Goal: Transaction & Acquisition: Purchase product/service

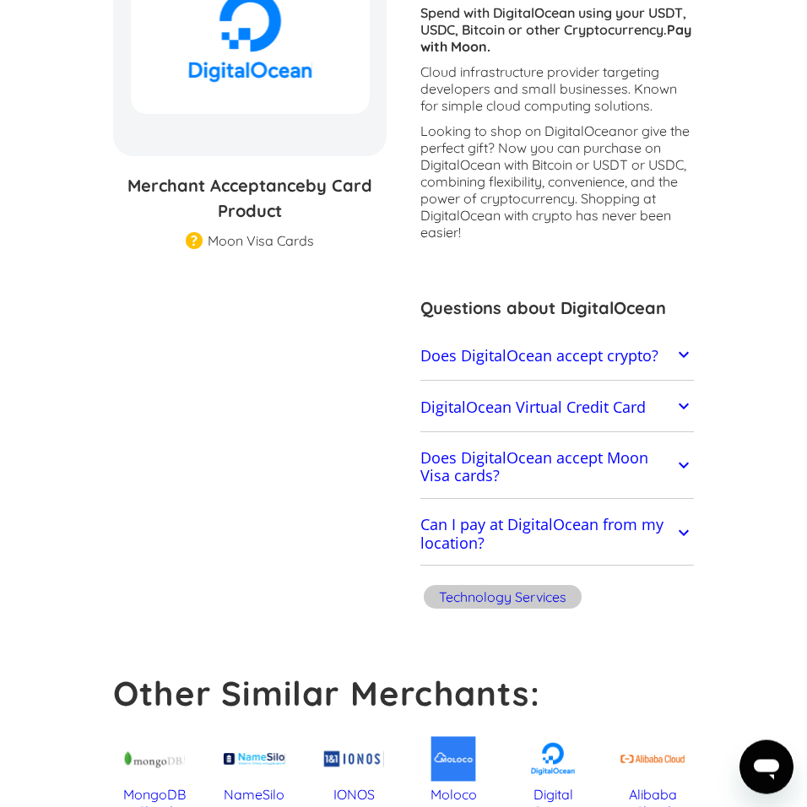
scroll to position [481, 0]
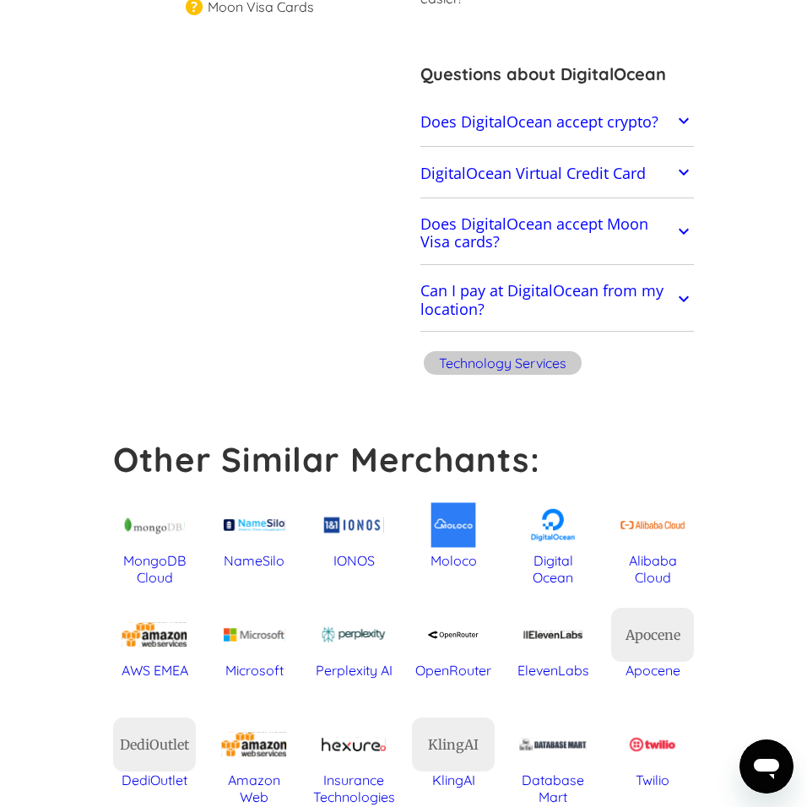
click at [686, 235] on icon at bounding box center [684, 231] width 20 height 20
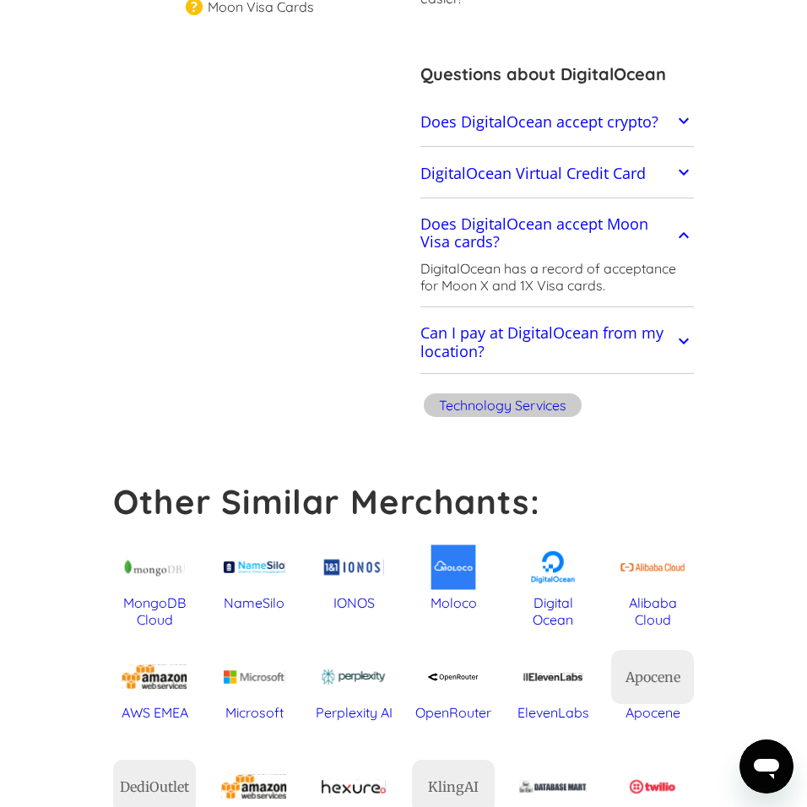
click at [681, 342] on icon at bounding box center [684, 341] width 10 height 6
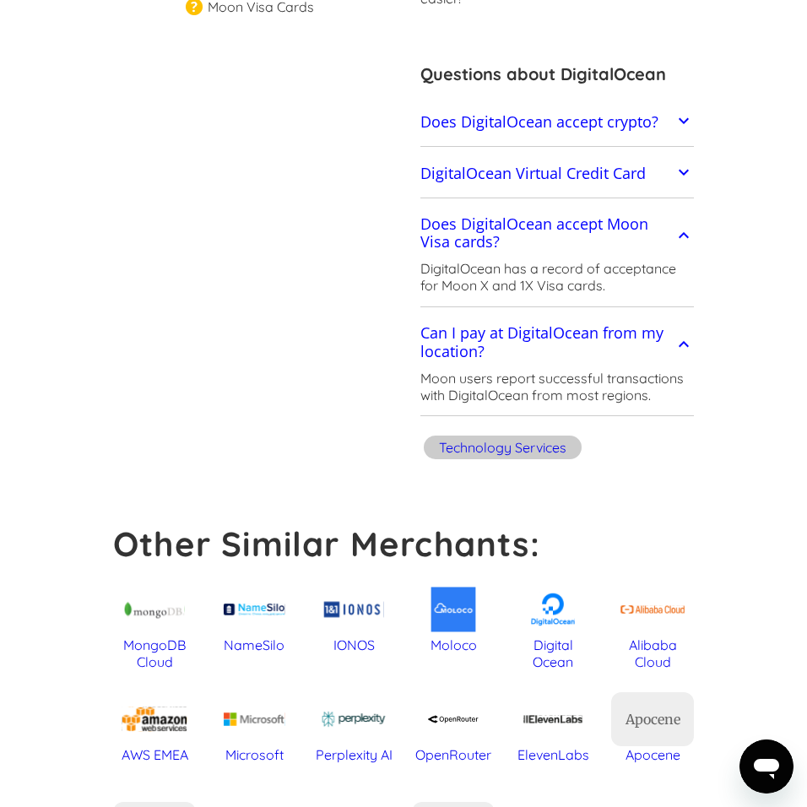
click at [680, 170] on icon at bounding box center [684, 172] width 20 height 20
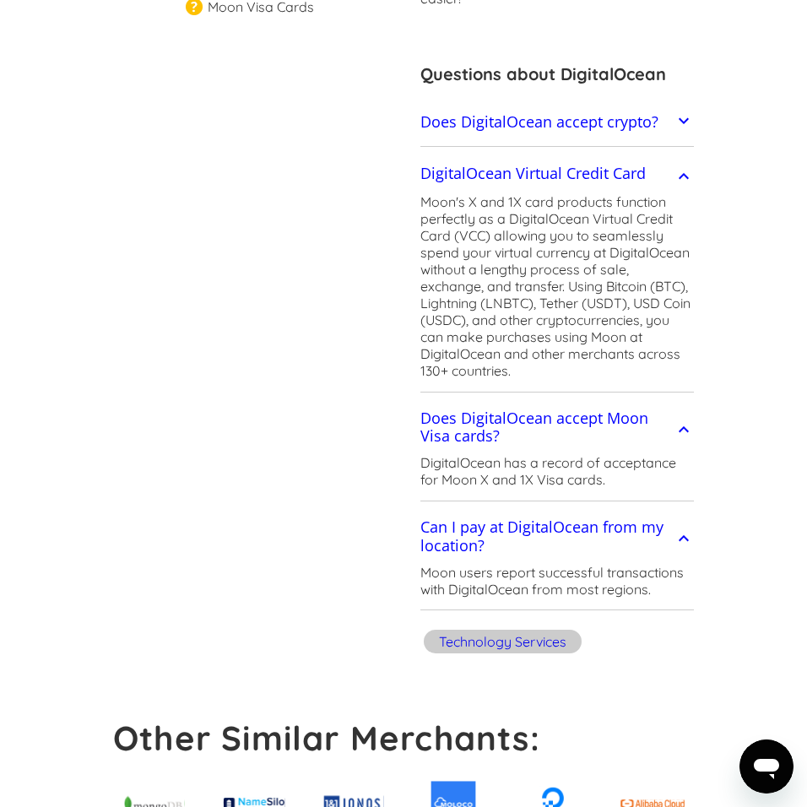
click at [688, 116] on icon at bounding box center [684, 121] width 20 height 20
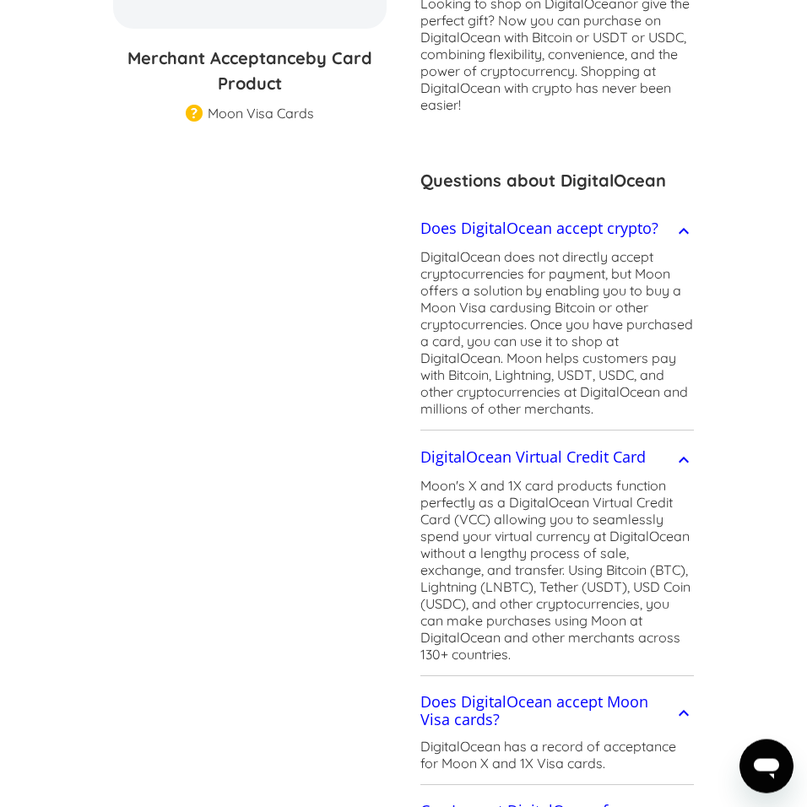
scroll to position [385, 0]
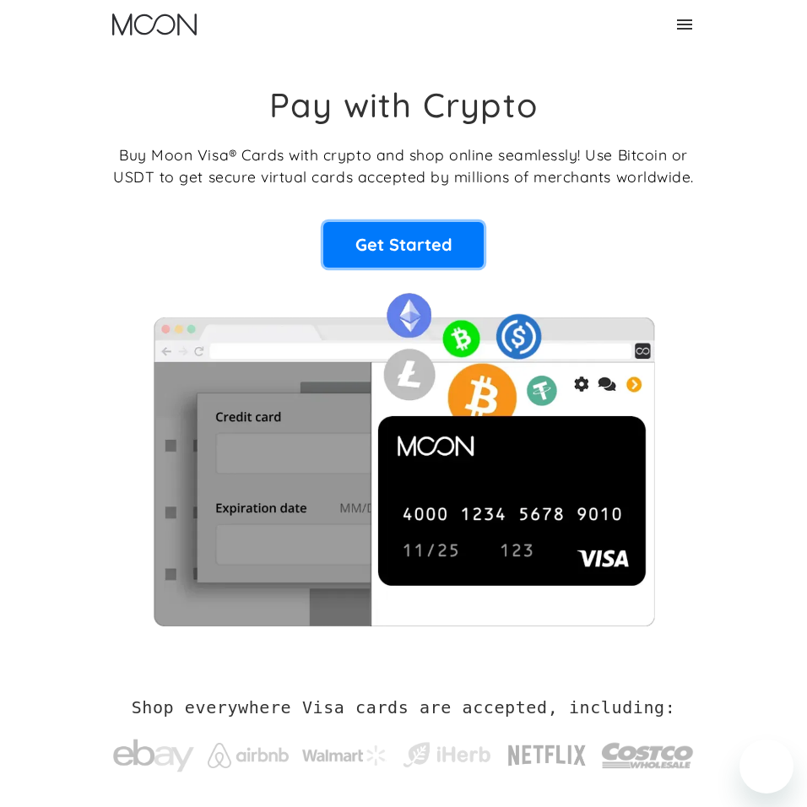
click at [420, 244] on link "Get Started" at bounding box center [403, 245] width 160 height 46
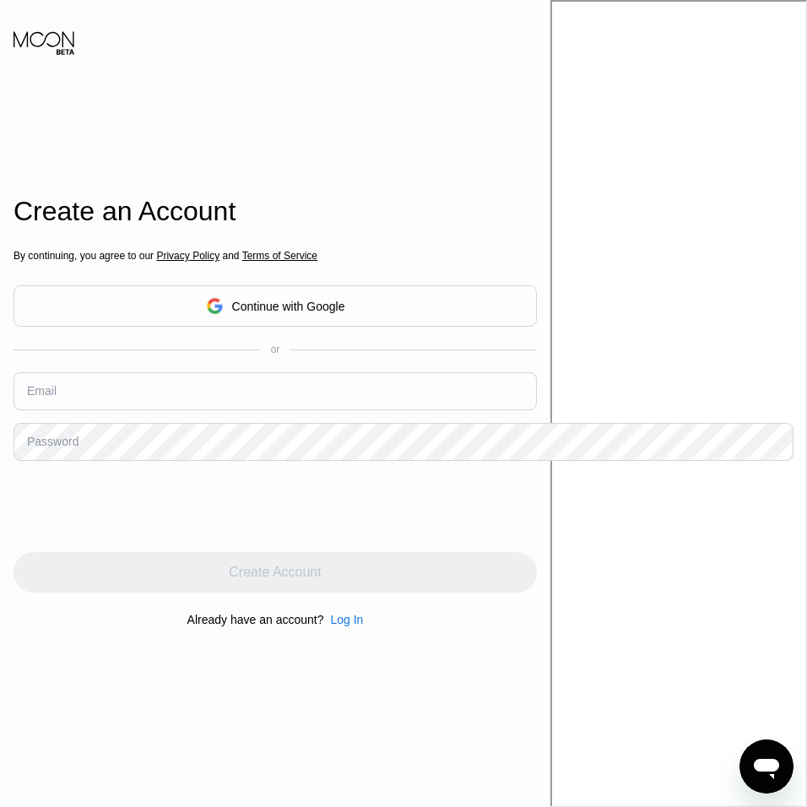
click at [197, 389] on input "text" at bounding box center [275, 391] width 523 height 38
type input "j"
type input "[EMAIL_ADDRESS][DOMAIN_NAME]"
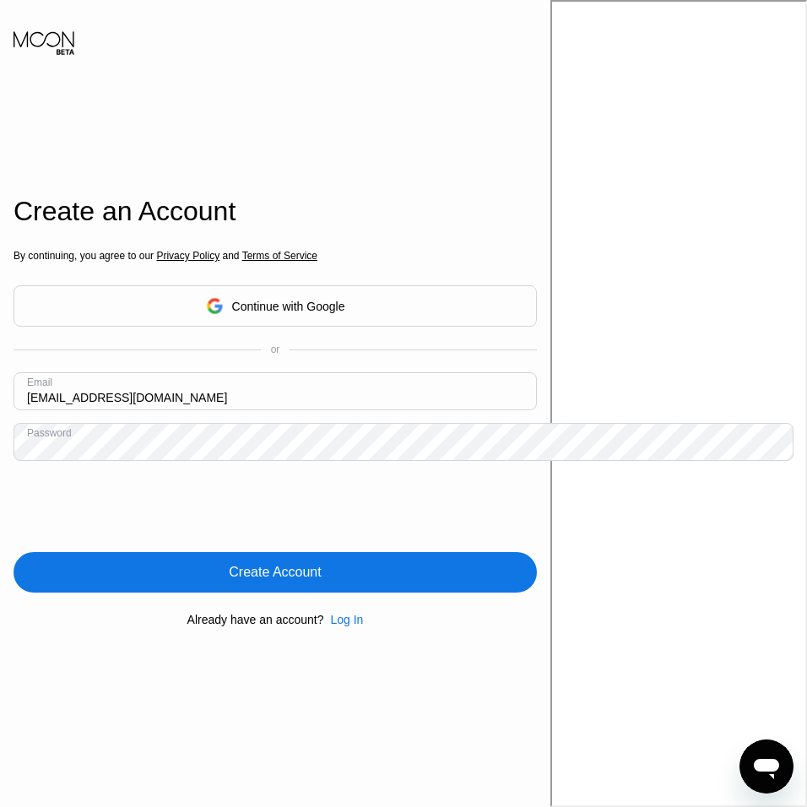
click at [321, 574] on div "Create Account" at bounding box center [275, 572] width 92 height 17
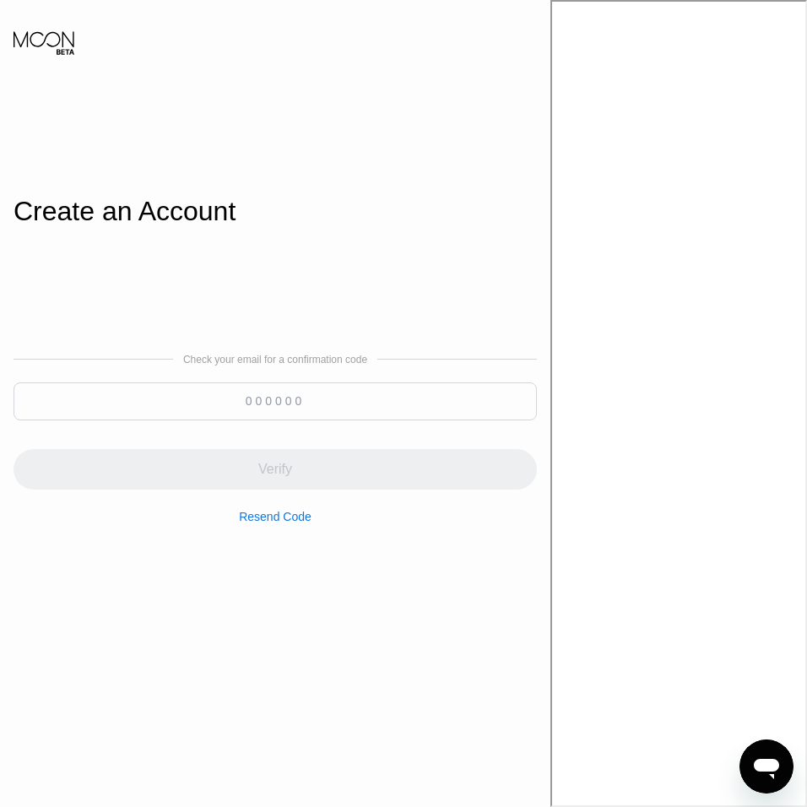
click at [349, 401] on input at bounding box center [275, 401] width 523 height 38
paste input "974911"
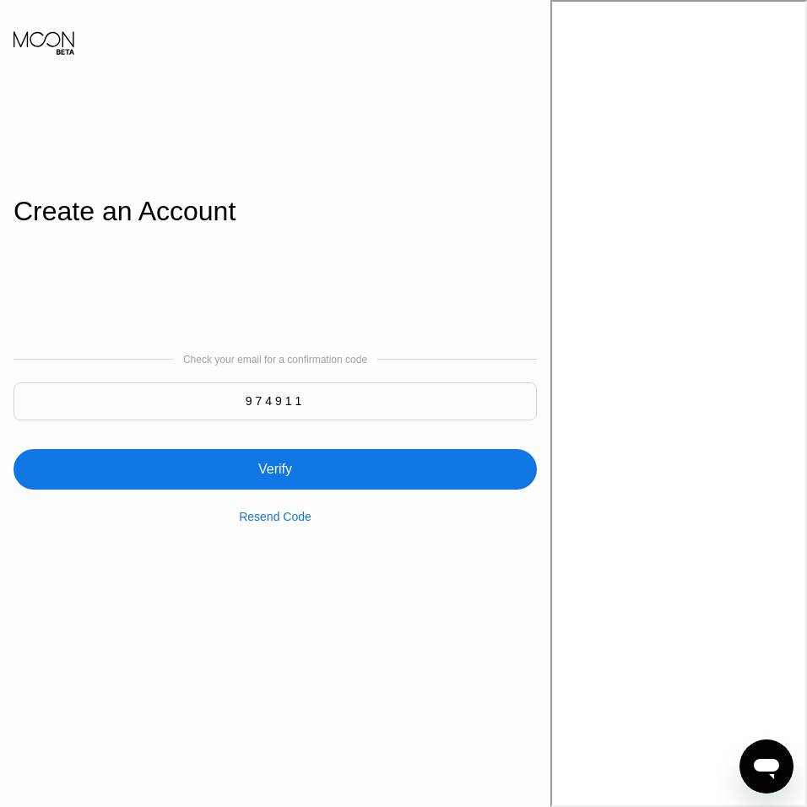
type input "974911"
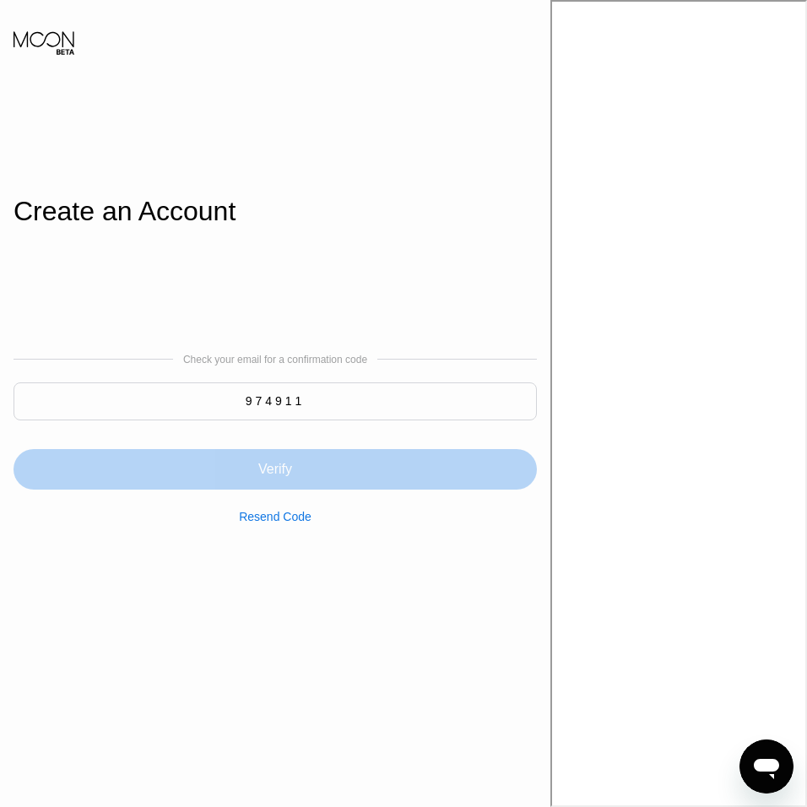
click at [292, 466] on div "Verify" at bounding box center [275, 469] width 34 height 17
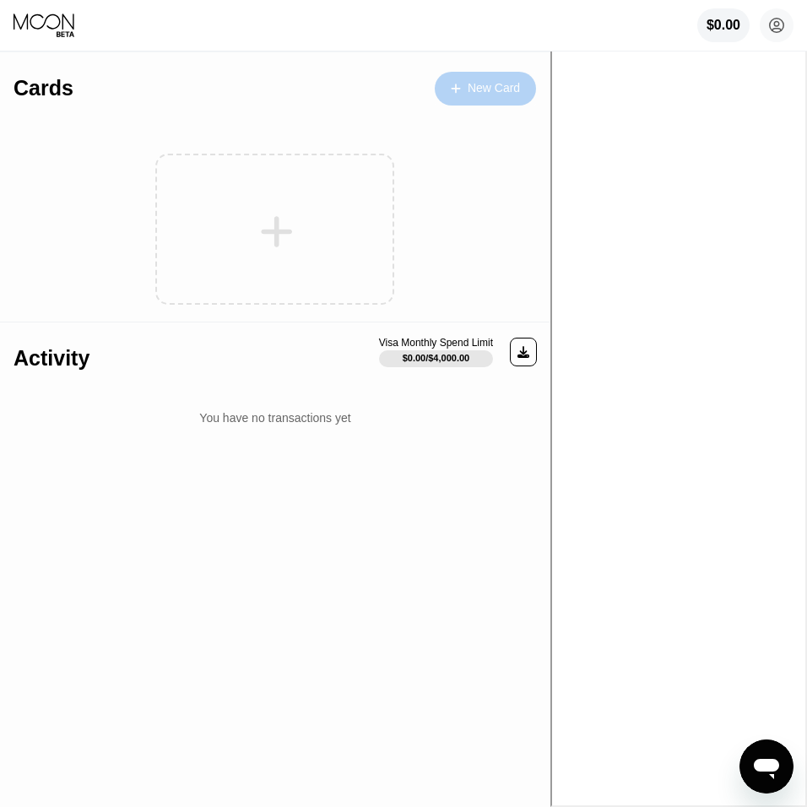
click at [520, 92] on div "New Card" at bounding box center [494, 88] width 52 height 14
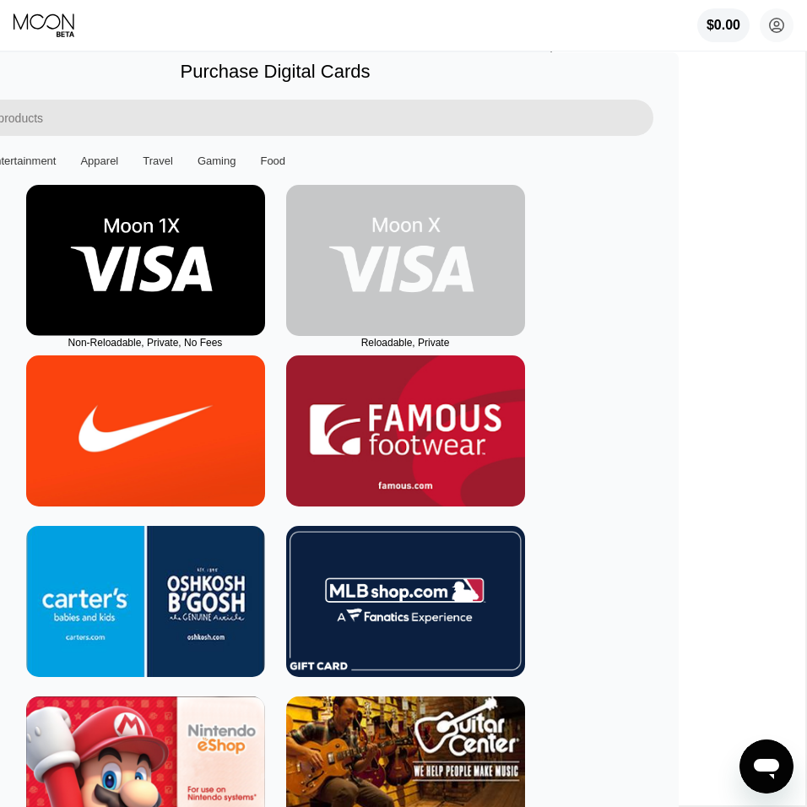
click at [525, 254] on img at bounding box center [405, 260] width 239 height 151
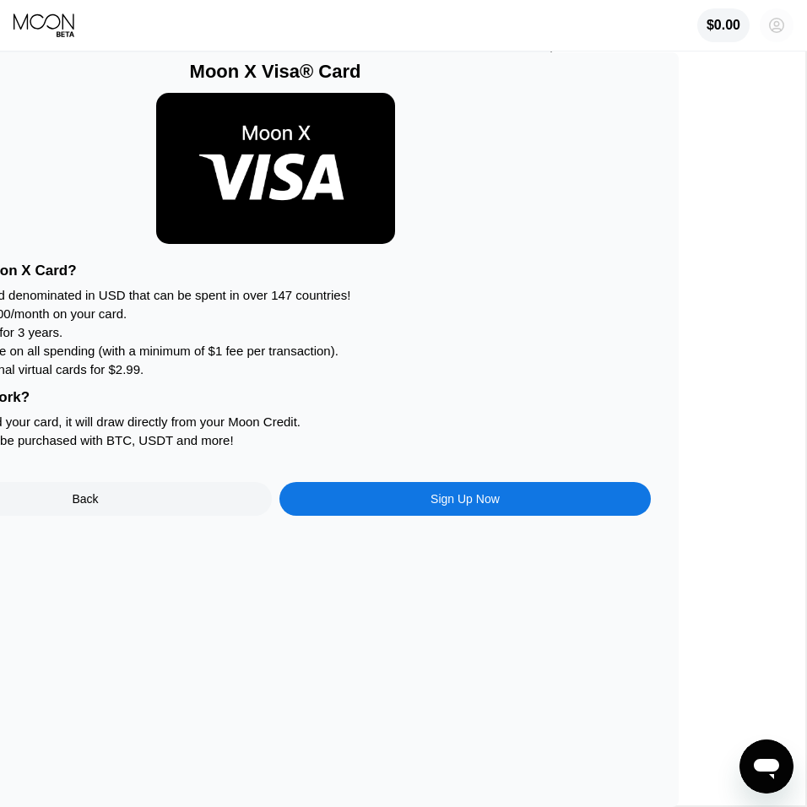
click at [780, 23] on circle at bounding box center [777, 25] width 34 height 34
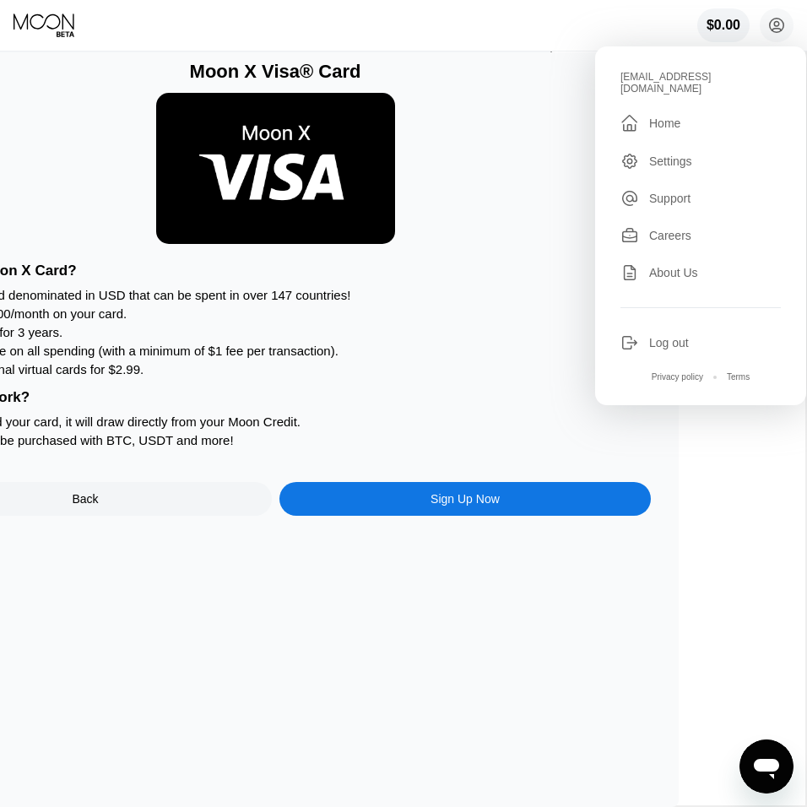
click at [684, 155] on div "Settings" at bounding box center [670, 162] width 43 height 14
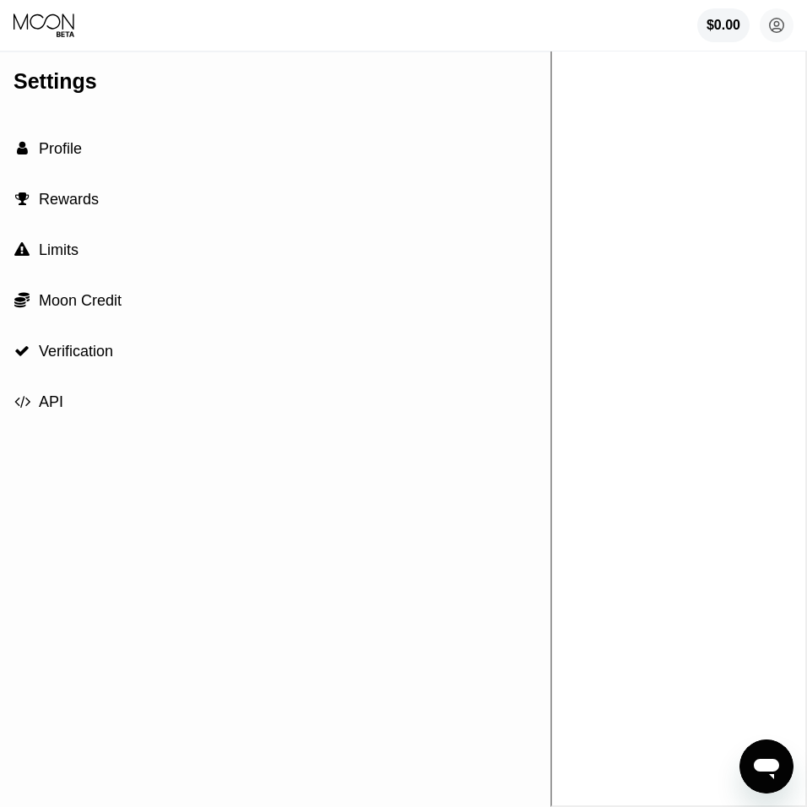
click at [70, 148] on span "Profile" at bounding box center [60, 148] width 43 height 17
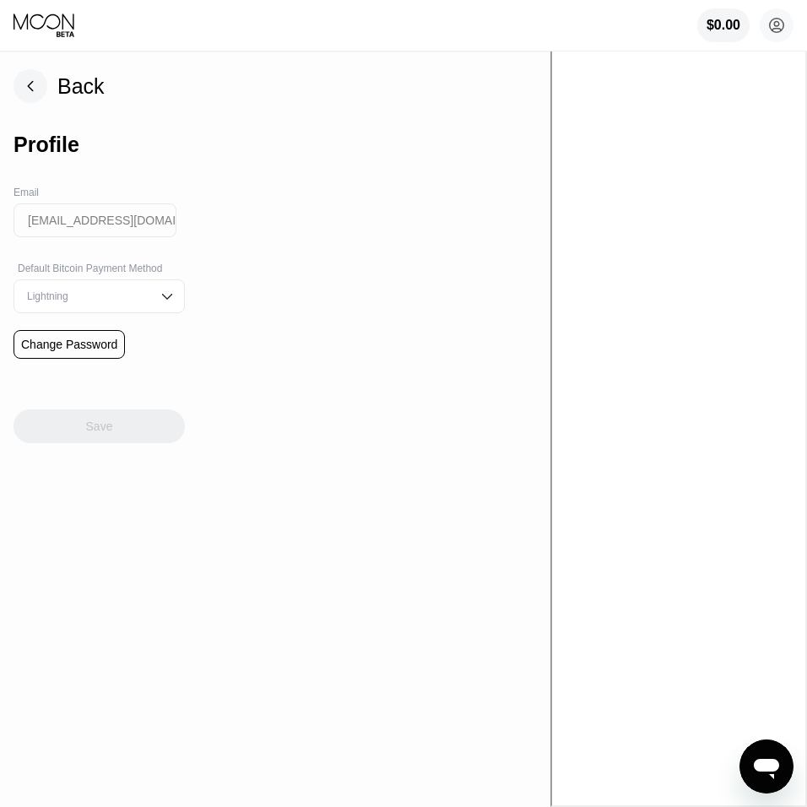
click at [95, 228] on input "[EMAIL_ADDRESS][DOMAIN_NAME]" at bounding box center [95, 220] width 163 height 34
click at [162, 236] on input "[EMAIL_ADDRESS][DOMAIN_NAME]" at bounding box center [95, 220] width 163 height 34
click at [119, 300] on div "Lightning" at bounding box center [86, 296] width 127 height 12
click at [224, 268] on div "Back Profile Email justadisgrace@protonmail.com Default Bitcoin Payment Method …" at bounding box center [275, 429] width 550 height 755
click at [126, 213] on input "[EMAIL_ADDRESS][DOMAIN_NAME]" at bounding box center [95, 220] width 163 height 34
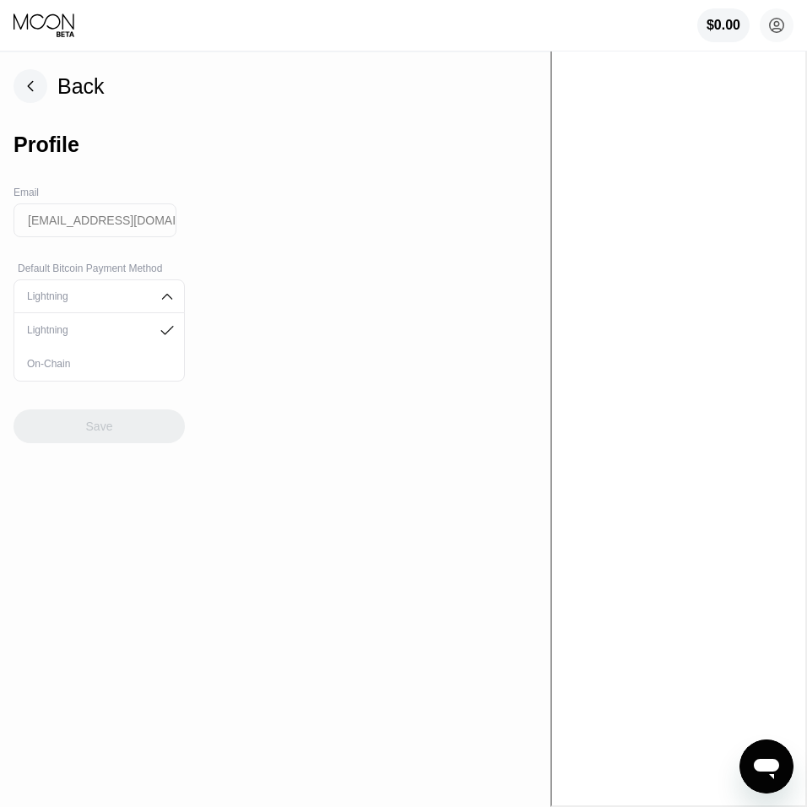
click at [89, 316] on div "Lightning On-Chain" at bounding box center [99, 346] width 171 height 69
click at [88, 357] on div "On-Chain" at bounding box center [99, 364] width 170 height 34
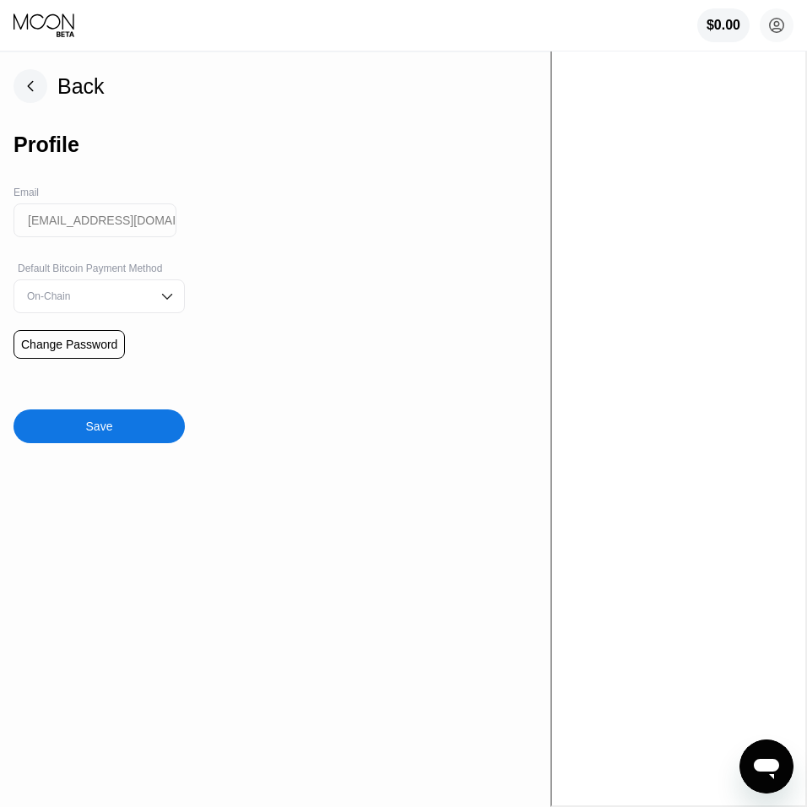
click at [111, 219] on input "[EMAIL_ADDRESS][DOMAIN_NAME]" at bounding box center [95, 220] width 163 height 34
click at [197, 225] on div "Back Profile Email justadisgrace@protonmail.com Default Bitcoin Payment Method …" at bounding box center [275, 429] width 550 height 755
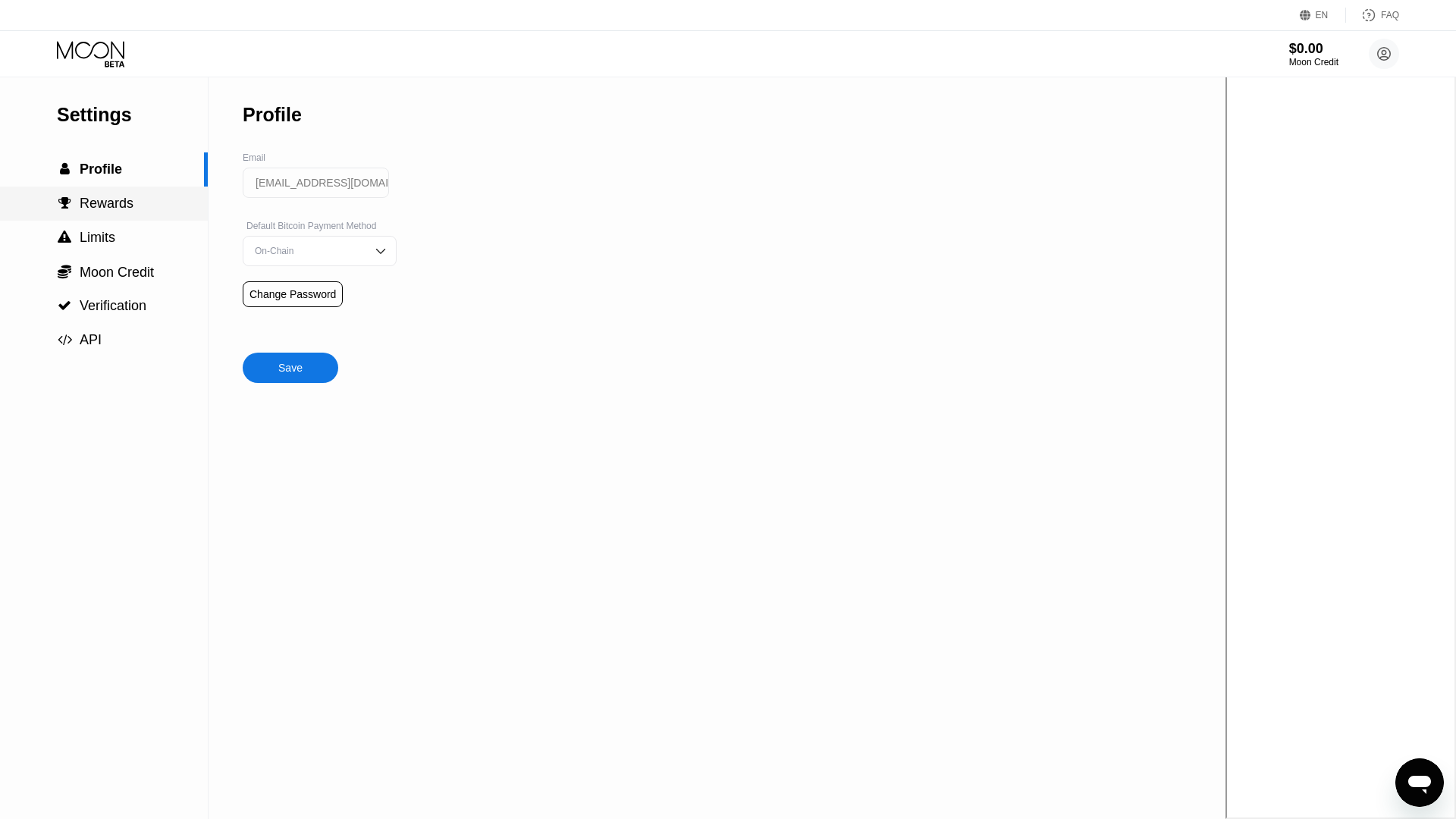
click at [119, 205] on span "Rewards" at bounding box center [107, 203] width 54 height 15
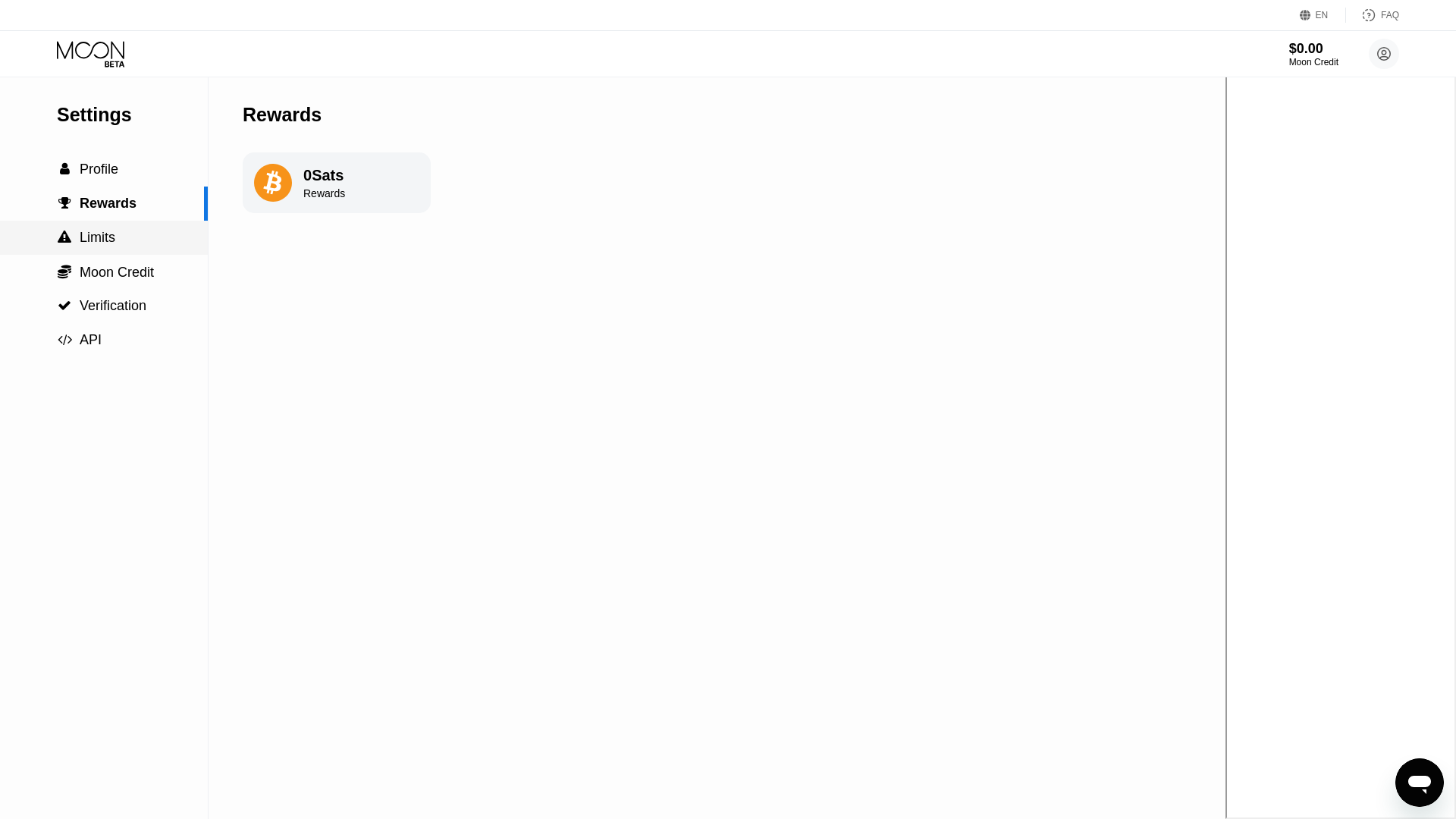
click at [125, 238] on div " Limits" at bounding box center [103, 238] width 207 height 16
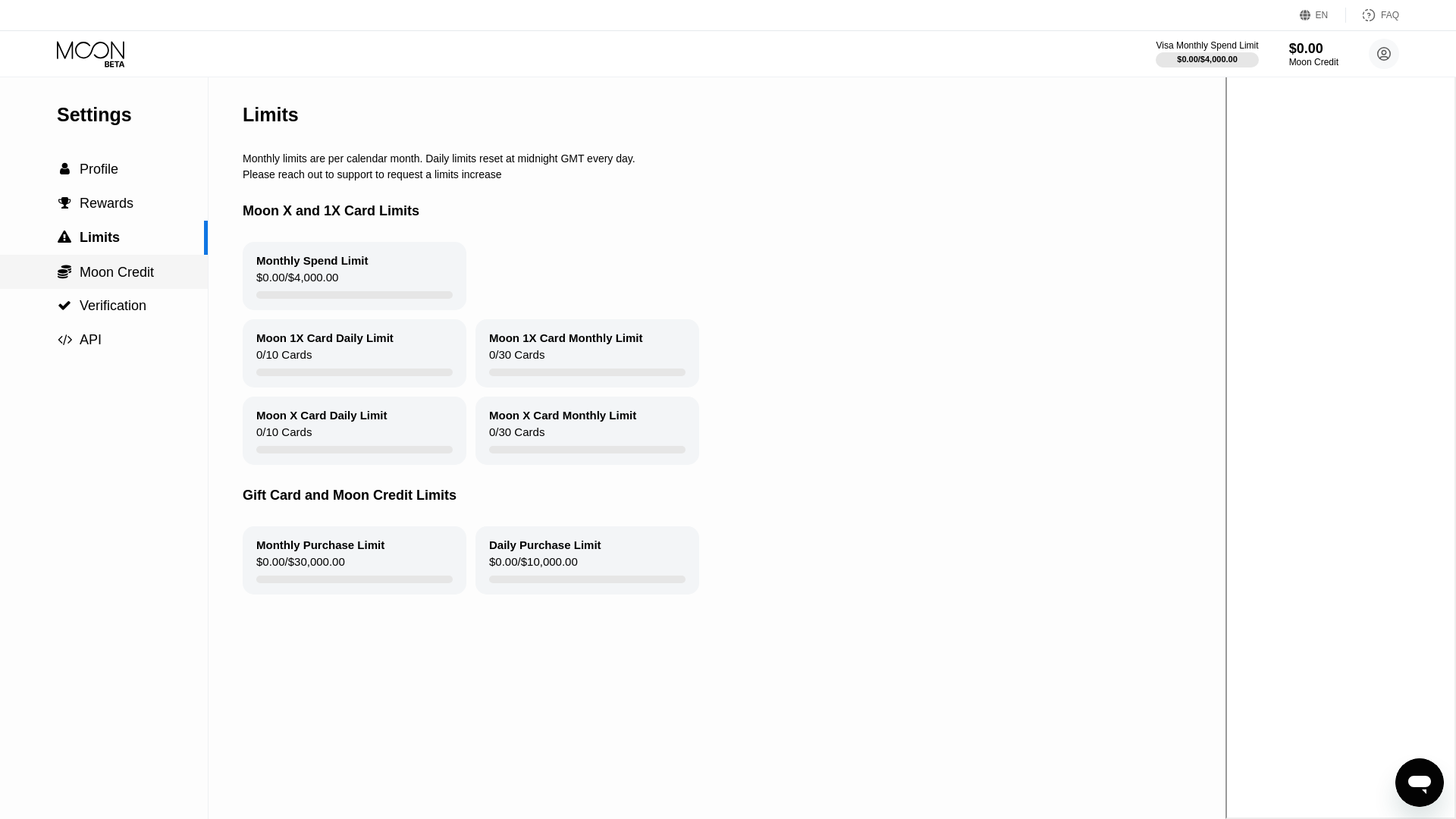
click at [133, 268] on span "Moon Credit" at bounding box center [117, 272] width 75 height 15
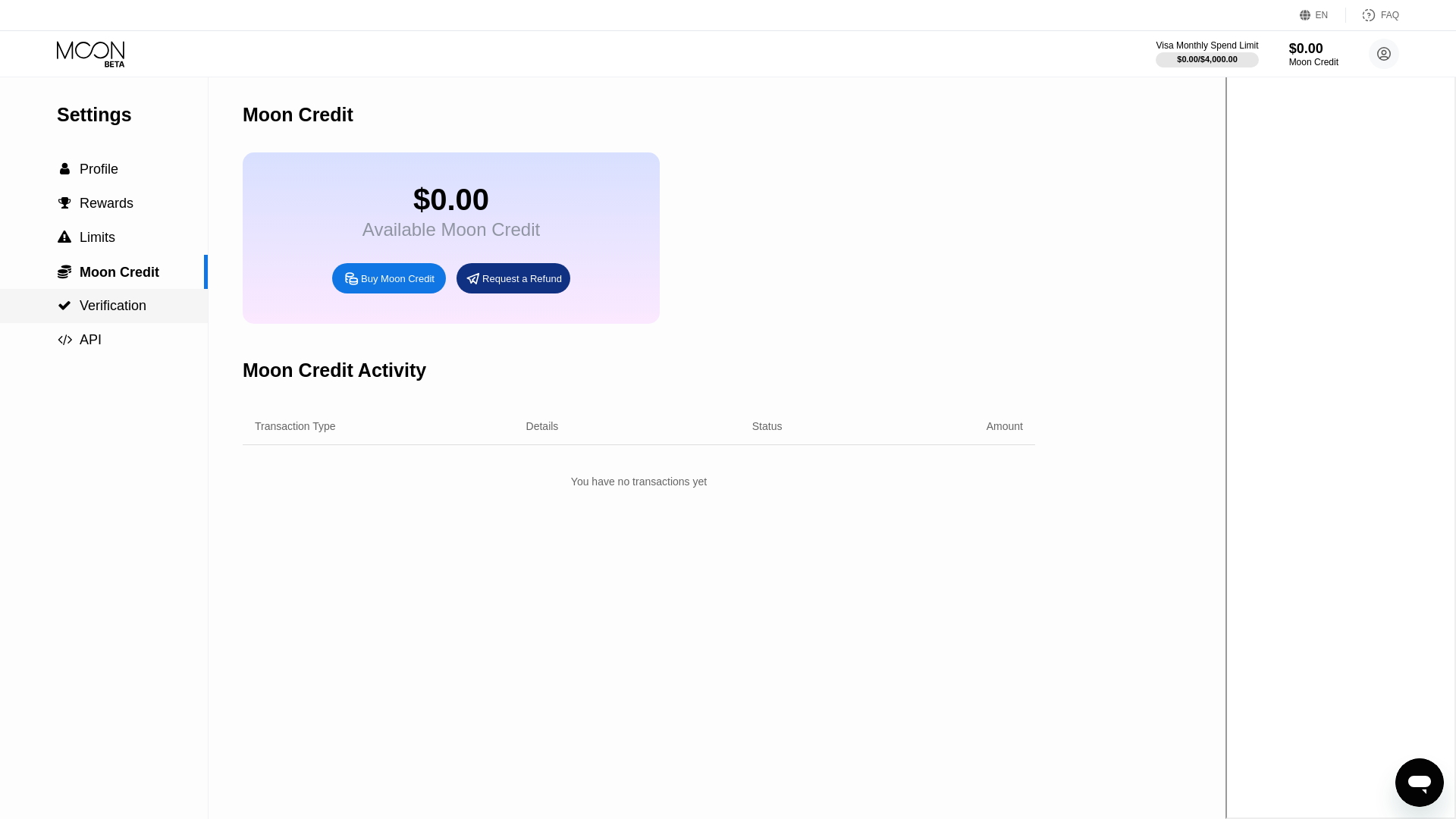
click at [146, 304] on span "Verification" at bounding box center [113, 305] width 66 height 15
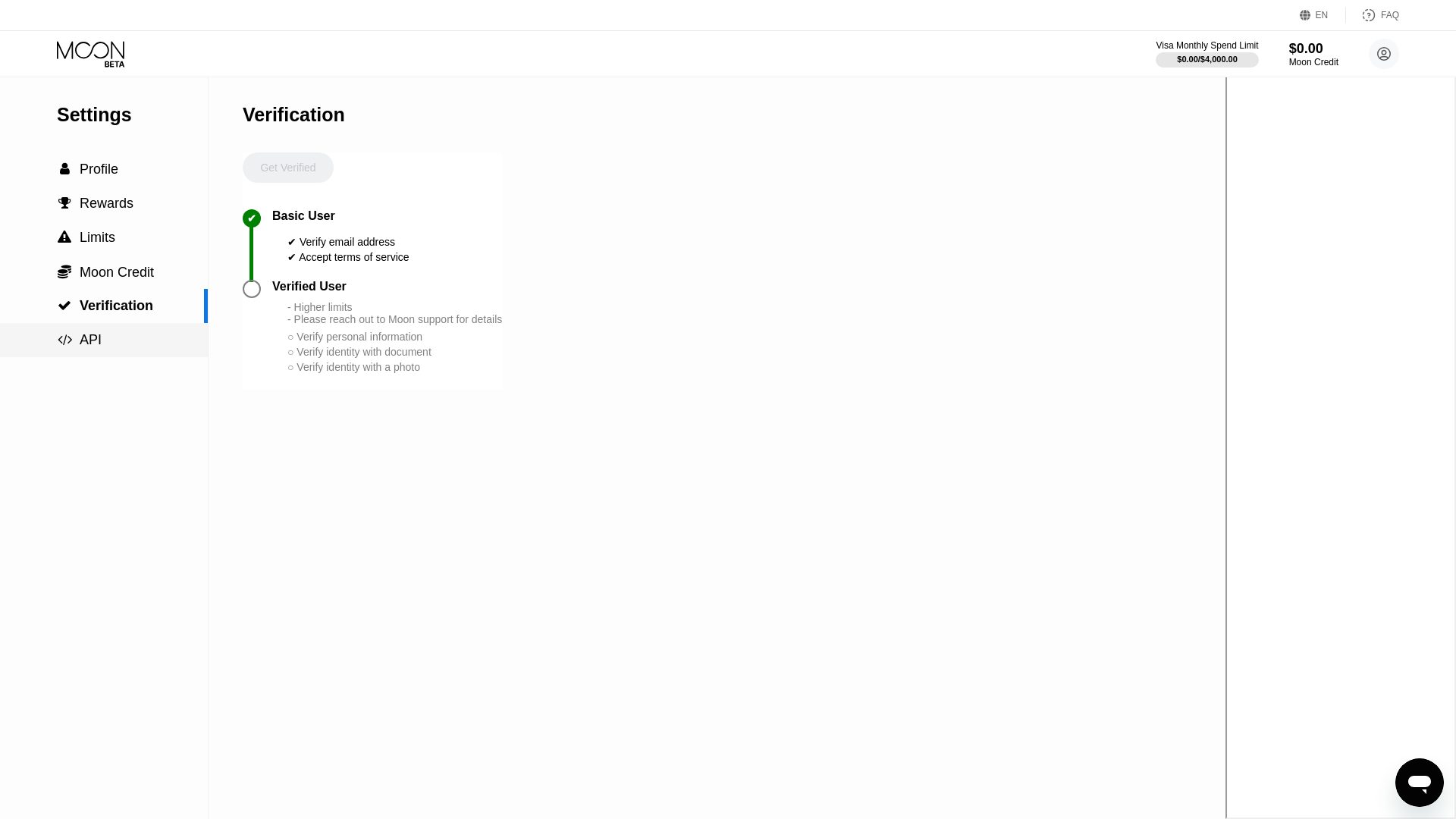
click at [125, 340] on div " API" at bounding box center [103, 340] width 207 height 16
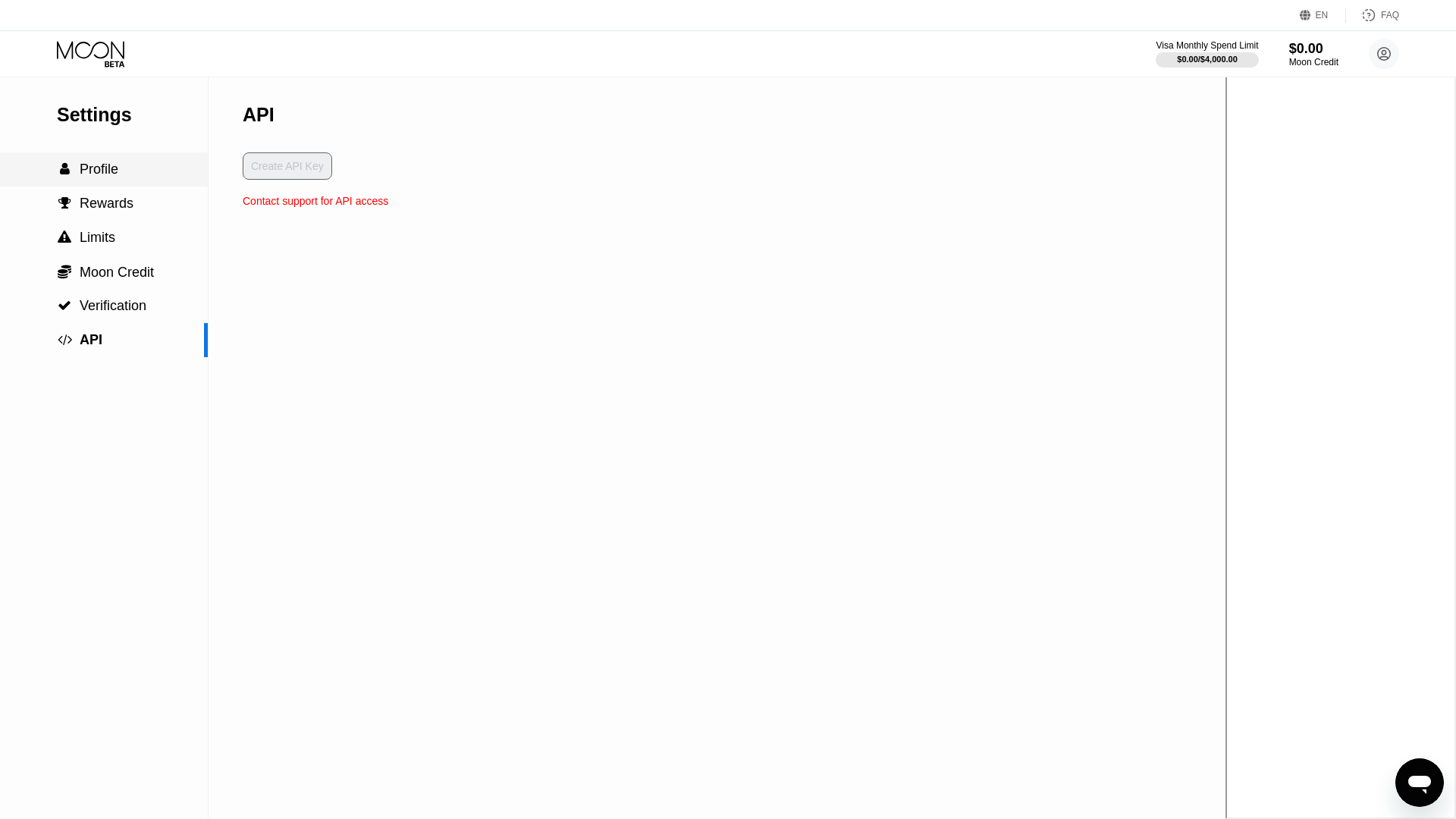
click at [137, 178] on div " Profile" at bounding box center [103, 170] width 207 height 16
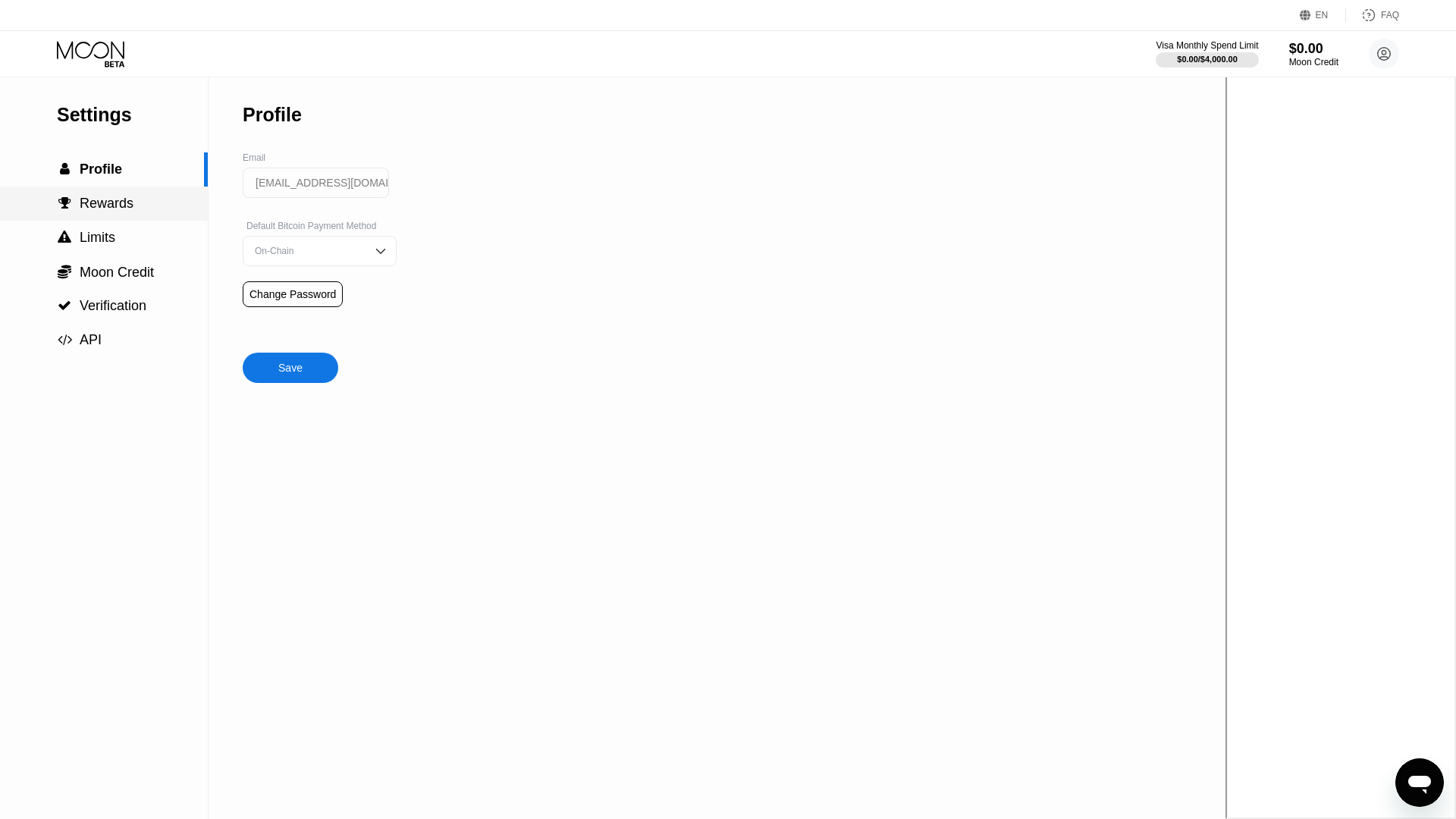
click at [147, 216] on div " Rewards" at bounding box center [103, 204] width 207 height 34
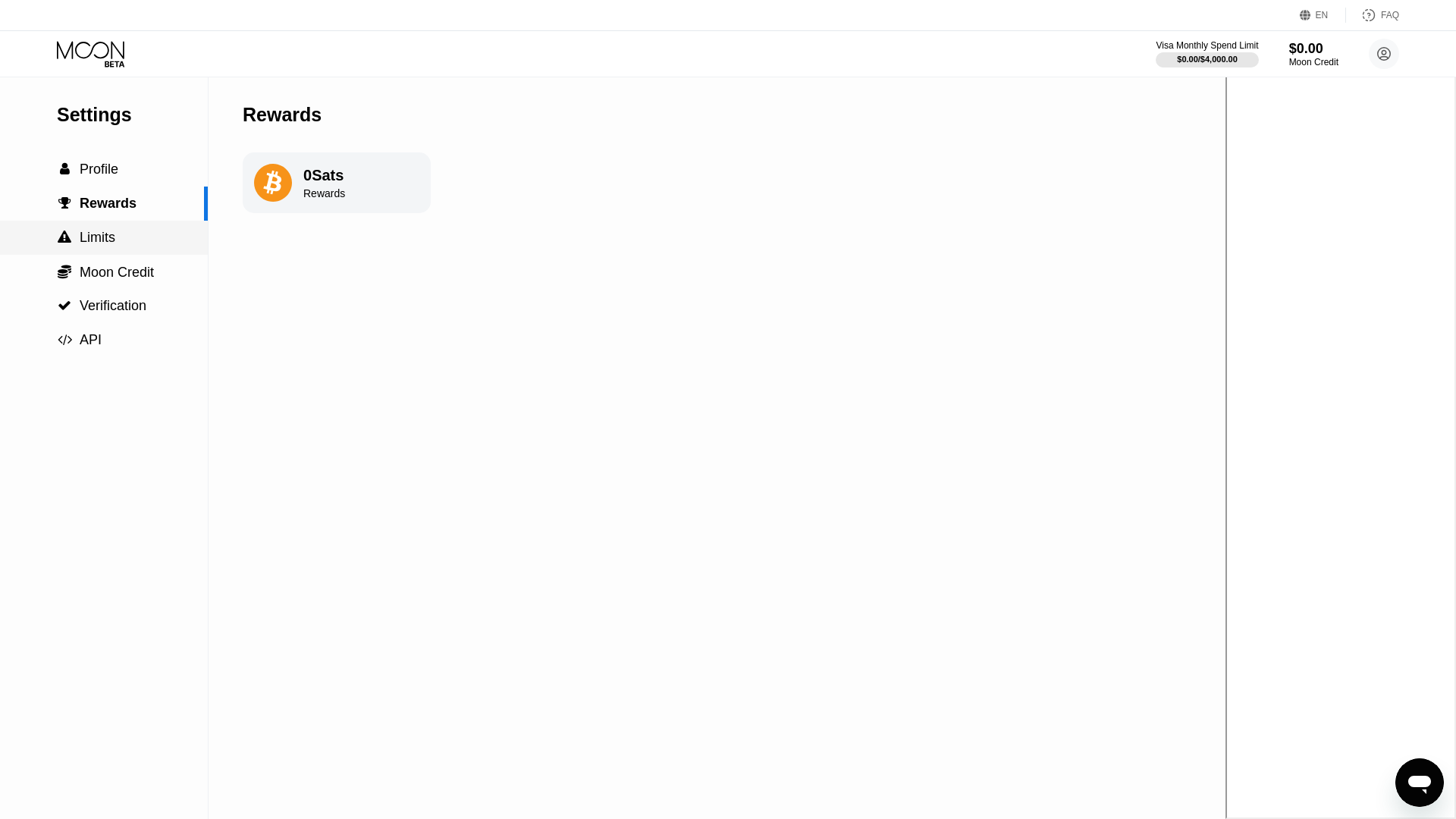
click at [139, 236] on div " Limits" at bounding box center [103, 238] width 207 height 16
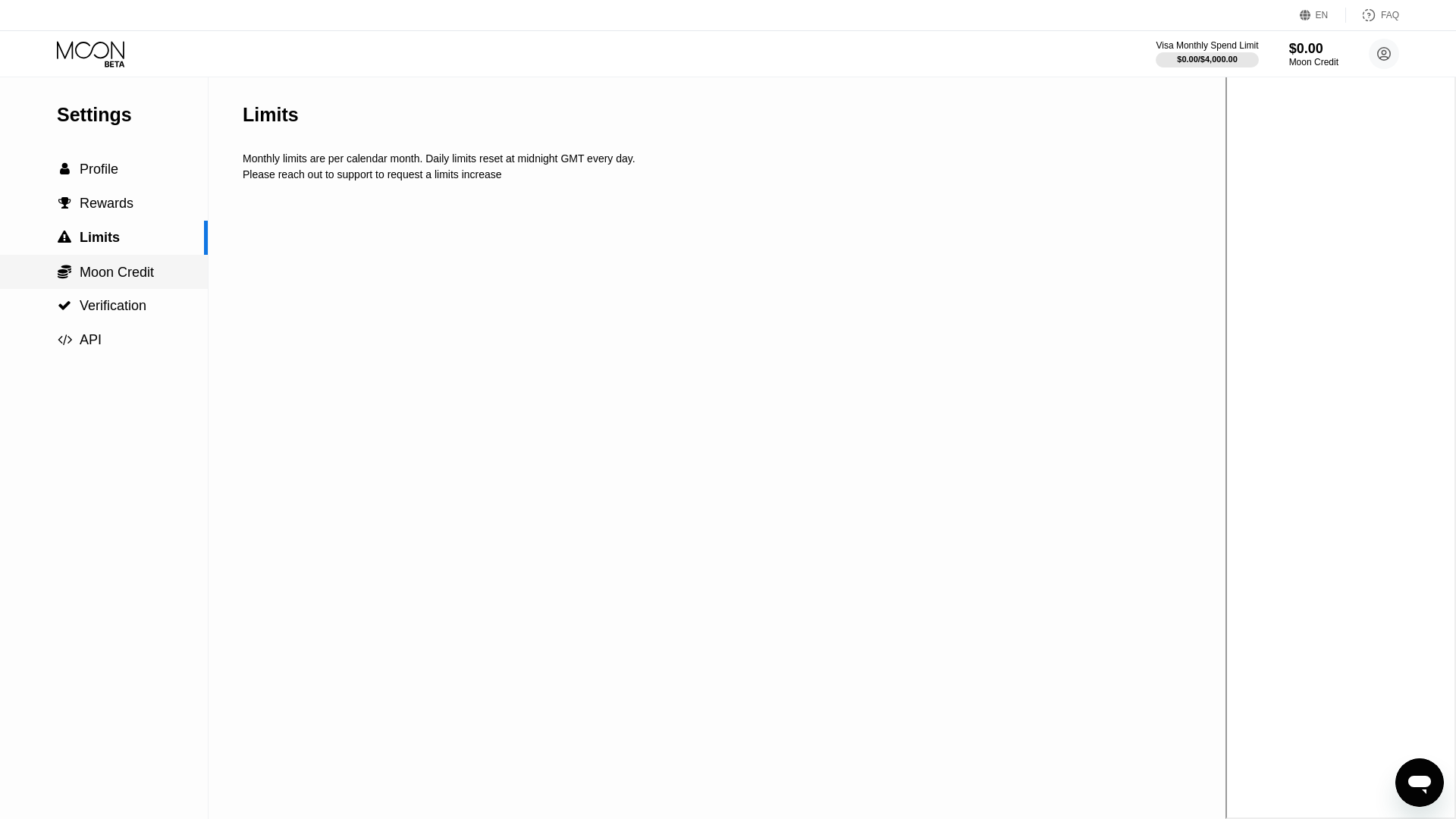
click at [143, 275] on span "Moon Credit" at bounding box center [117, 272] width 75 height 15
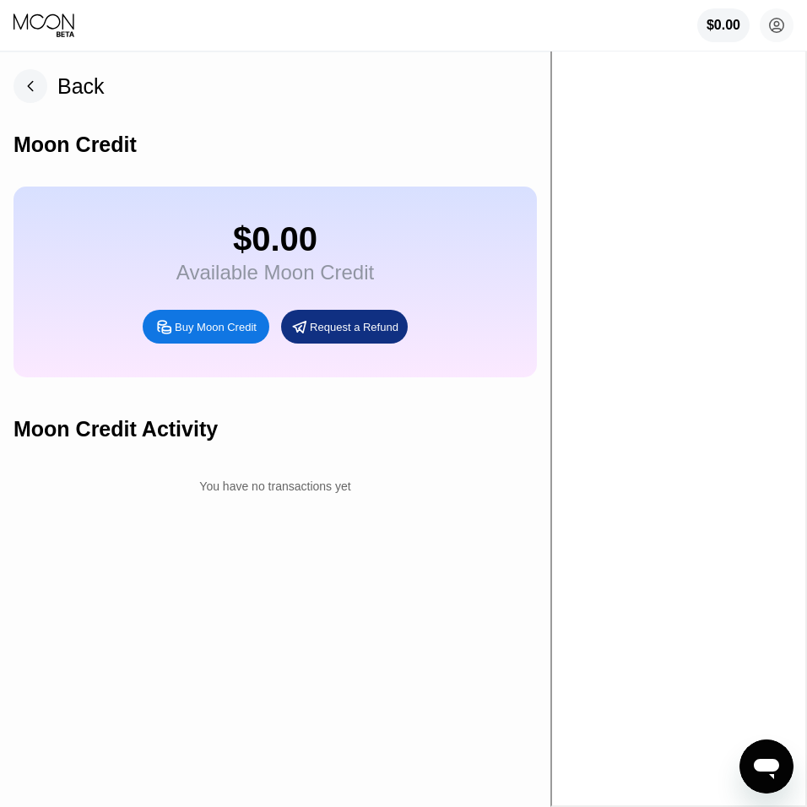
click at [32, 90] on icon at bounding box center [30, 86] width 5 height 9
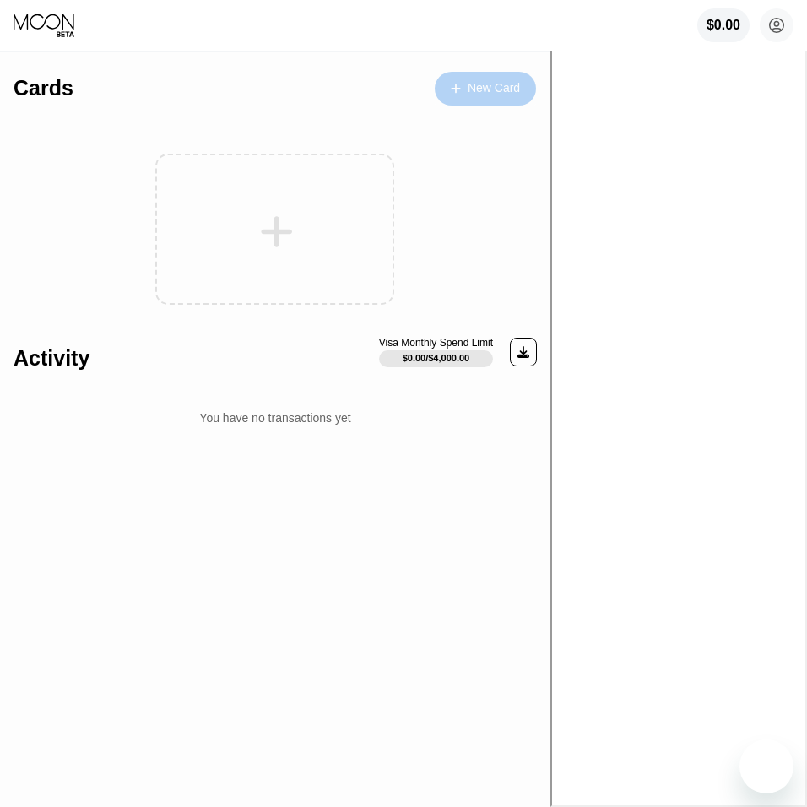
click at [520, 95] on div "New Card" at bounding box center [494, 88] width 52 height 14
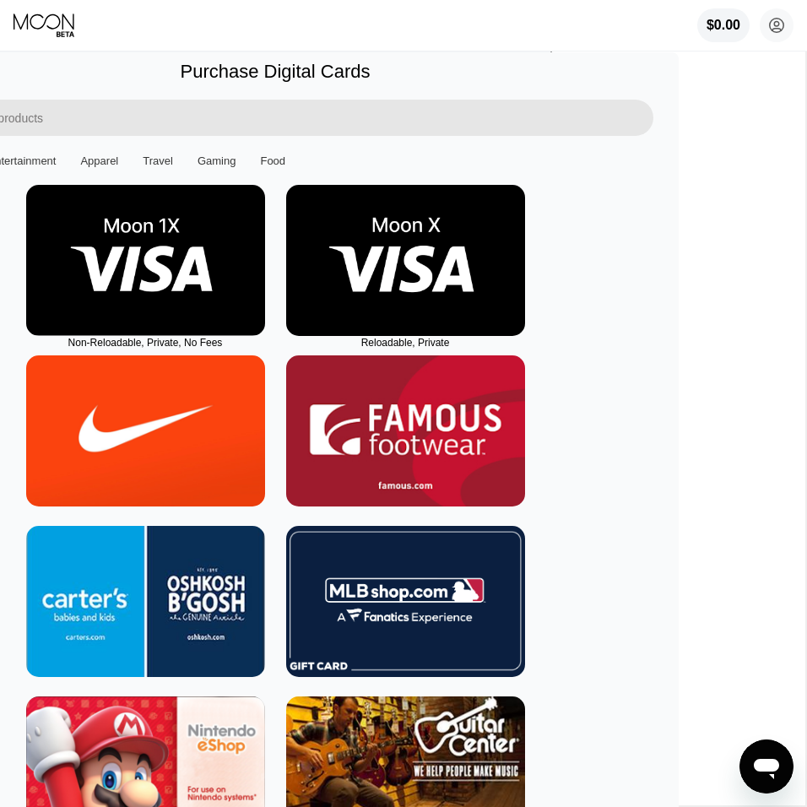
click at [265, 244] on img at bounding box center [145, 260] width 239 height 151
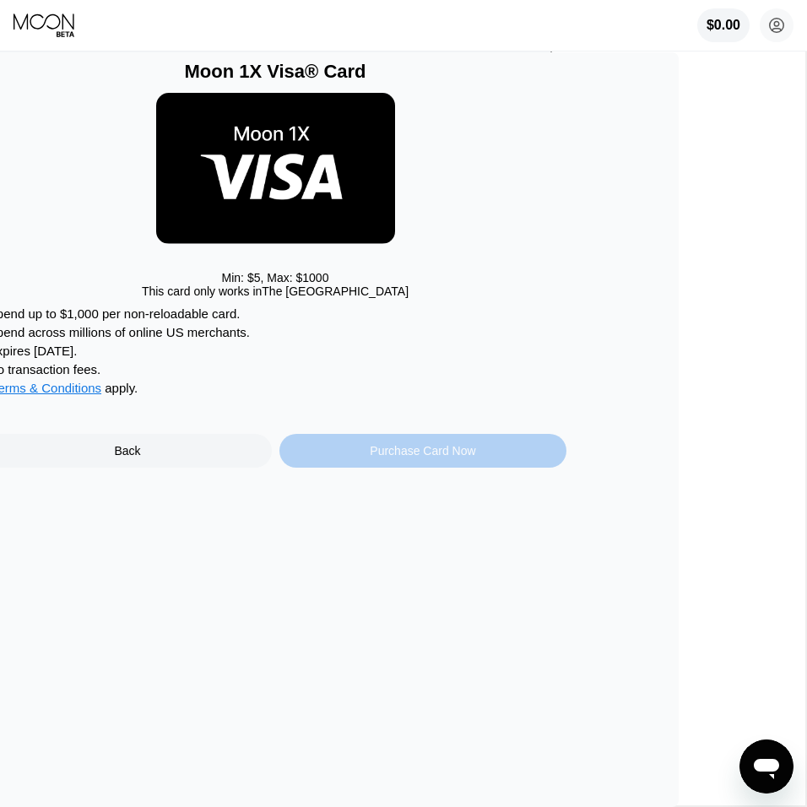
click at [476, 454] on div "Purchase Card Now" at bounding box center [423, 451] width 288 height 34
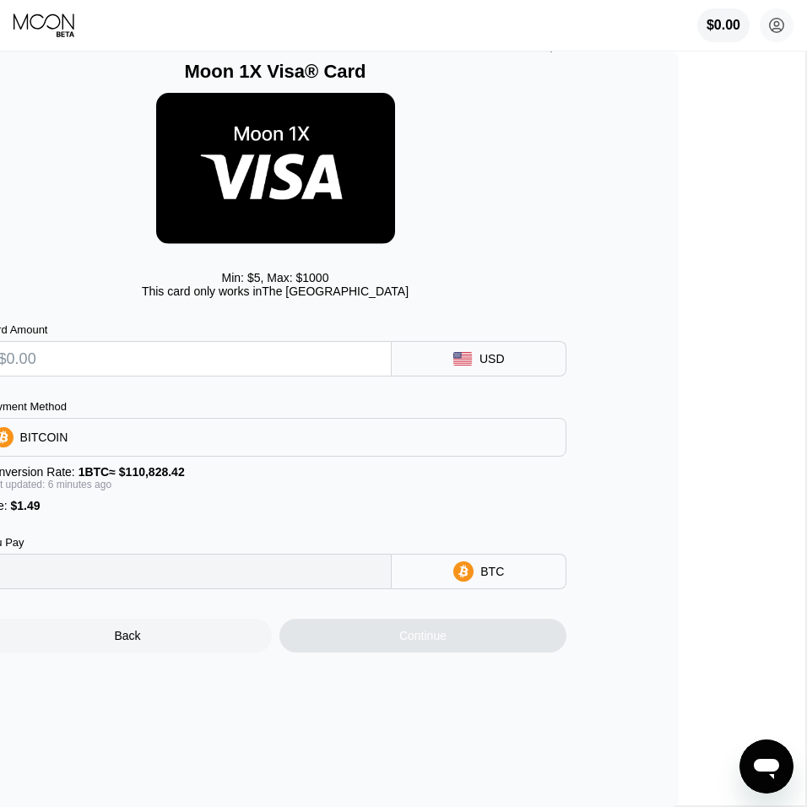
type input "0"
click at [414, 477] on div "Conversion Rate: 1 BTC ≈ $110,725.55" at bounding box center [275, 472] width 583 height 14
click at [407, 306] on div "Min: $ 5 , Max: $ 1000 This card only works in [GEOGRAPHIC_DATA]" at bounding box center [275, 195] width 583 height 224
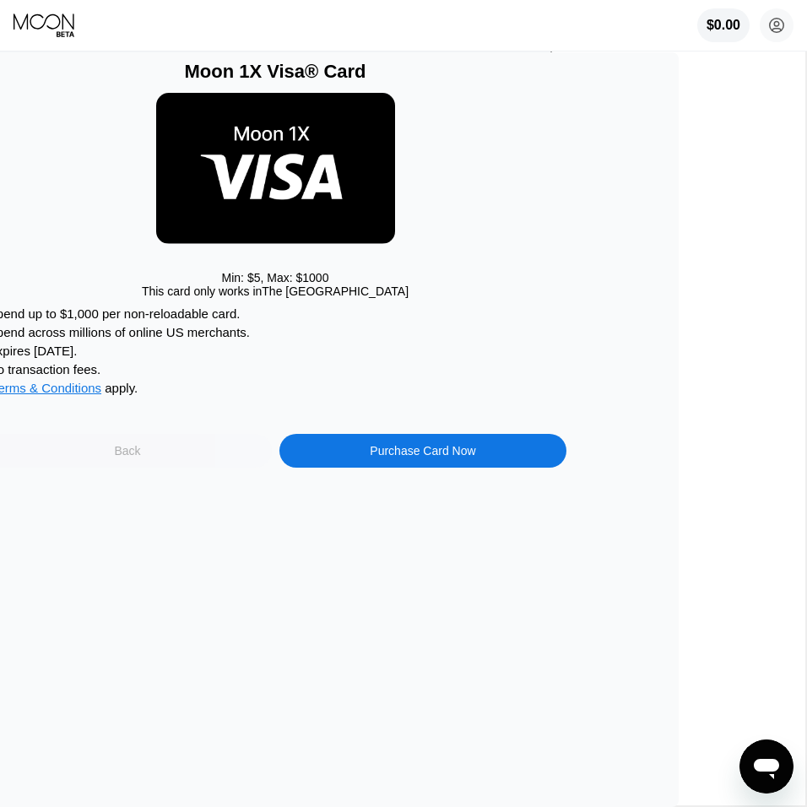
click at [272, 466] on div "Back" at bounding box center [128, 451] width 288 height 34
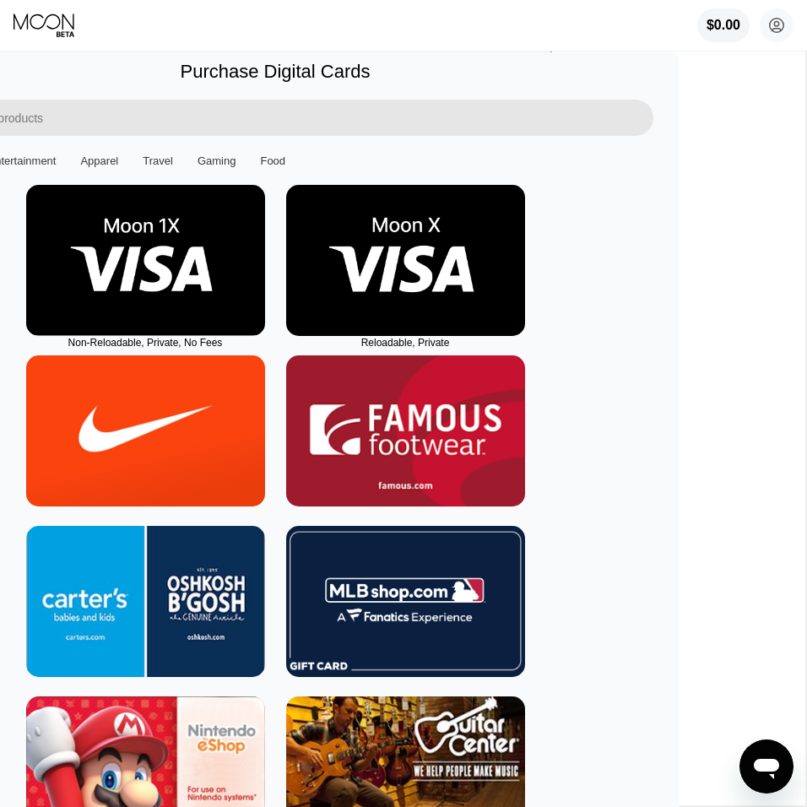
click at [525, 254] on img at bounding box center [405, 260] width 239 height 151
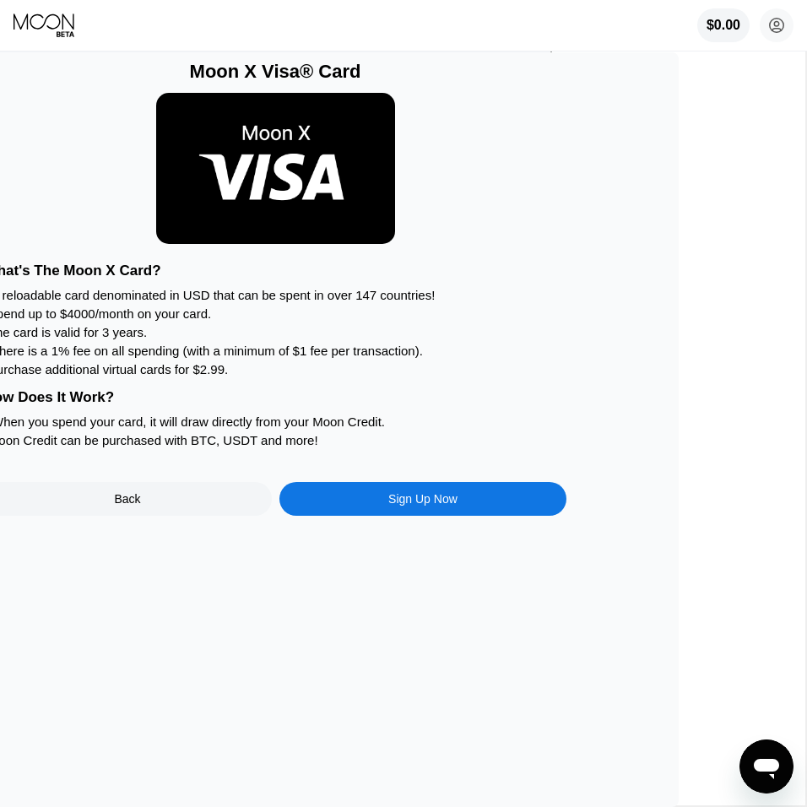
click at [473, 507] on div "Sign Up Now" at bounding box center [423, 499] width 288 height 34
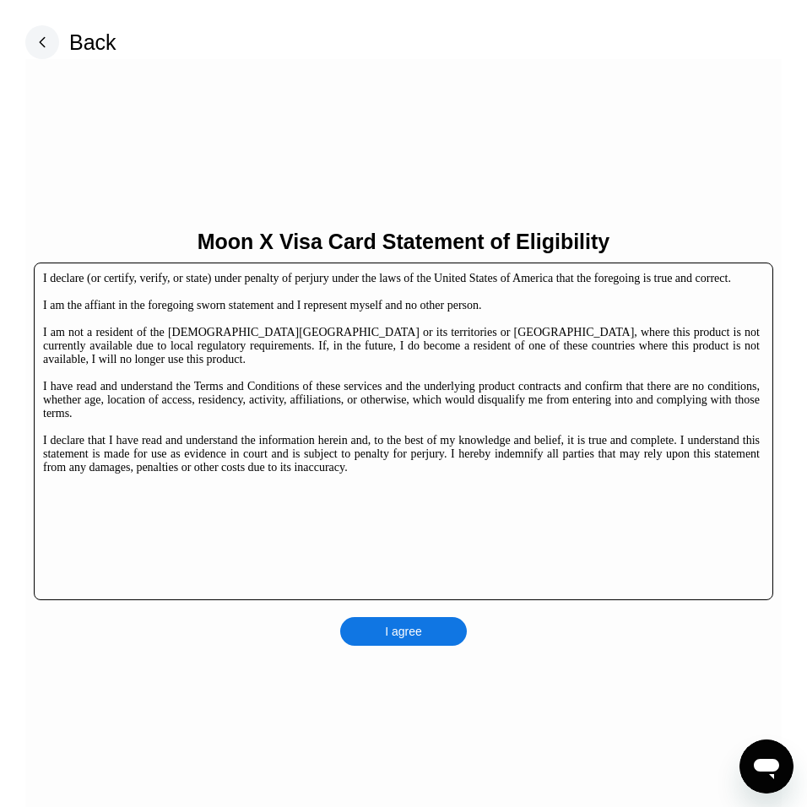
click at [467, 501] on div "I declare (or certify, verify, or state) under penalty of perjury under the law…" at bounding box center [404, 432] width 740 height 338
click at [446, 518] on div "I declare (or certify, verify, or state) under penalty of perjury under the law…" at bounding box center [404, 432] width 740 height 338
click at [445, 634] on div "I agree" at bounding box center [403, 631] width 127 height 29
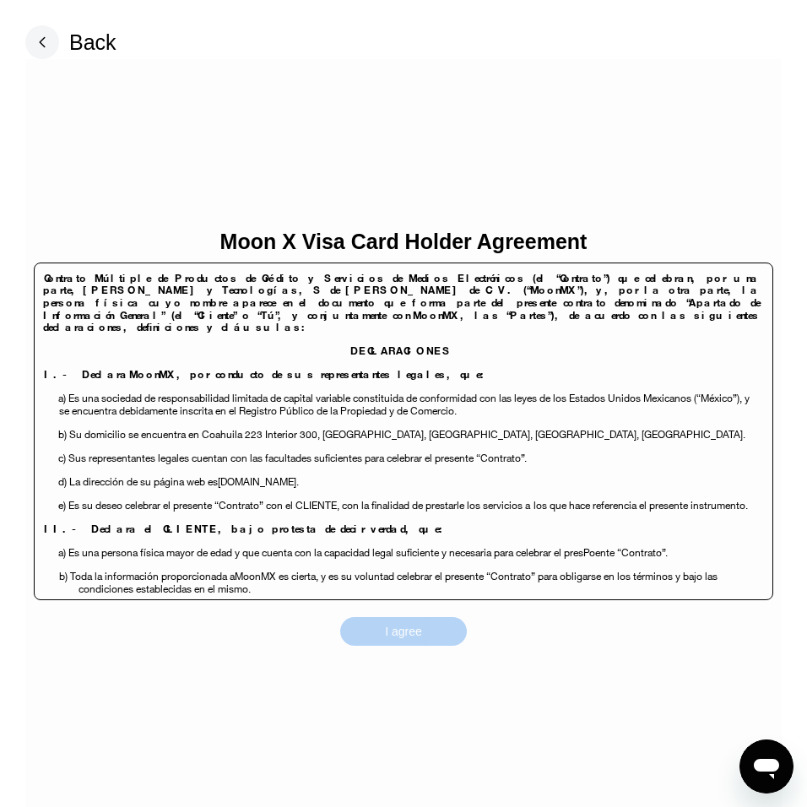
click at [409, 626] on div "I agree" at bounding box center [403, 631] width 37 height 15
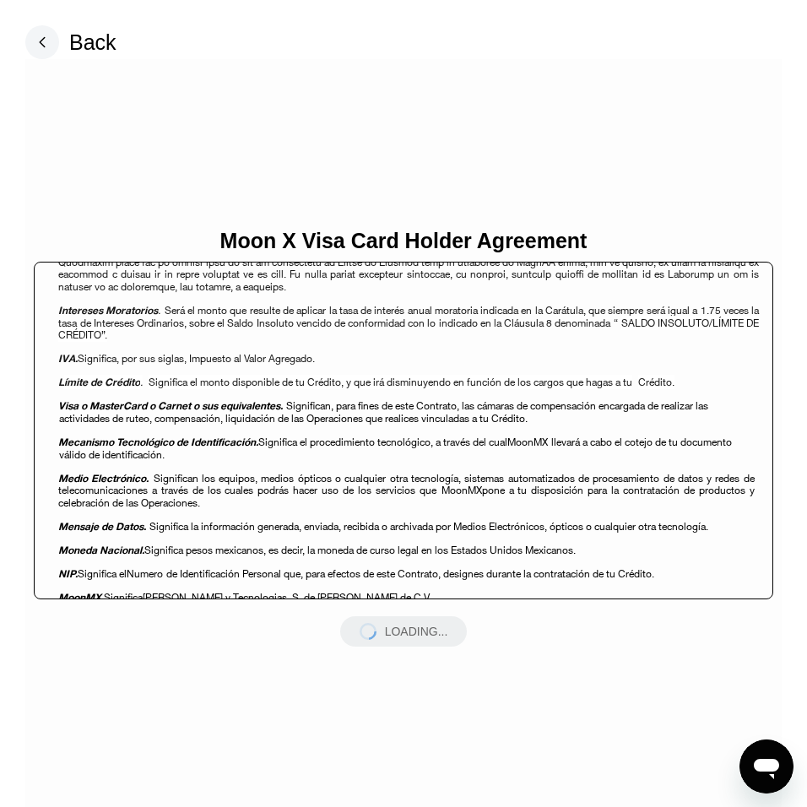
scroll to position [1722, 0]
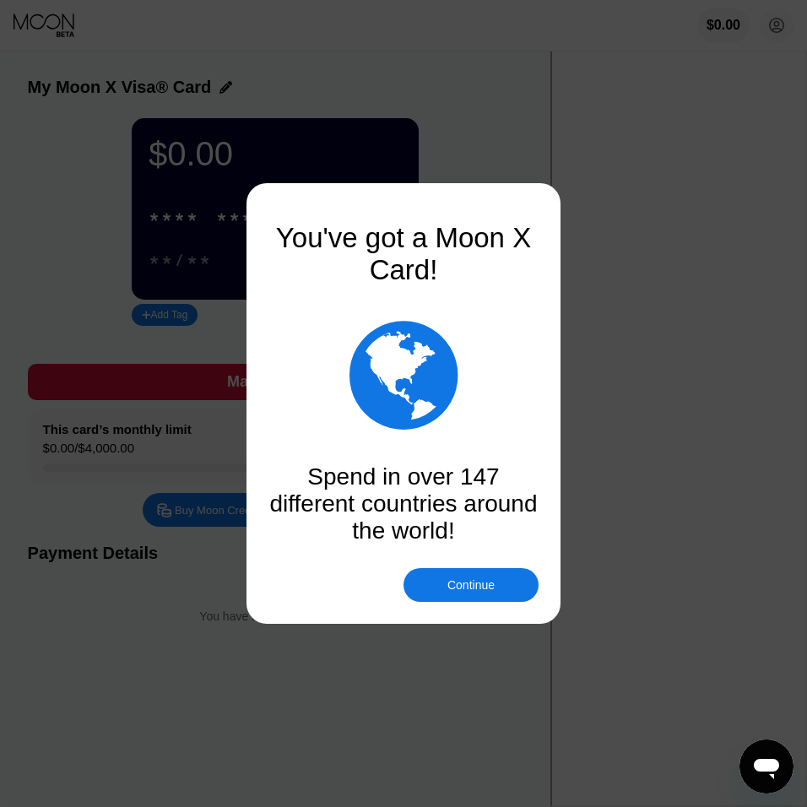
click at [479, 584] on div "Continue" at bounding box center [470, 585] width 47 height 14
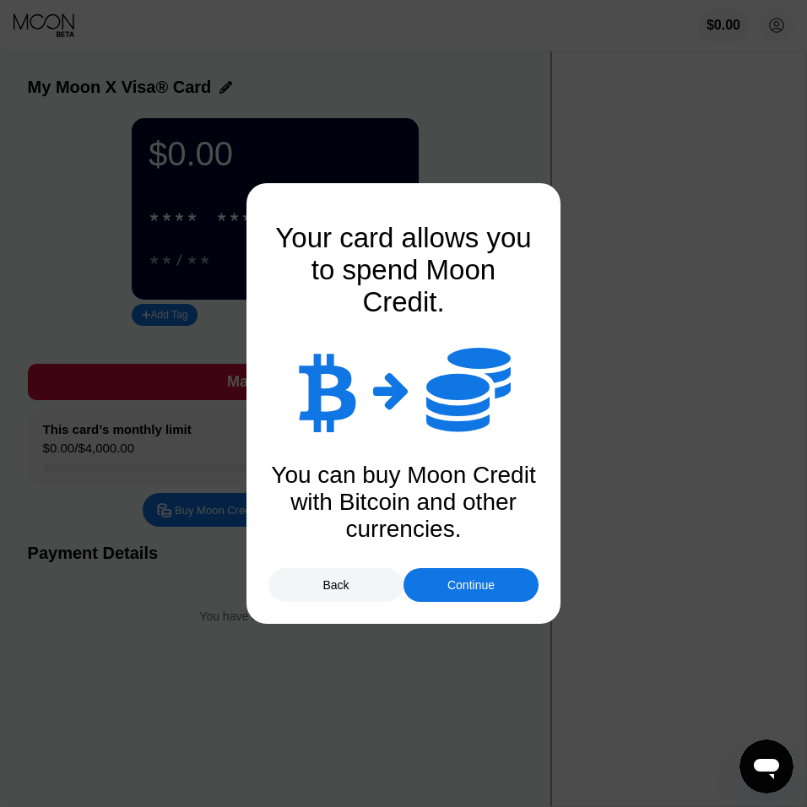
click at [479, 584] on div "Continue" at bounding box center [470, 585] width 47 height 14
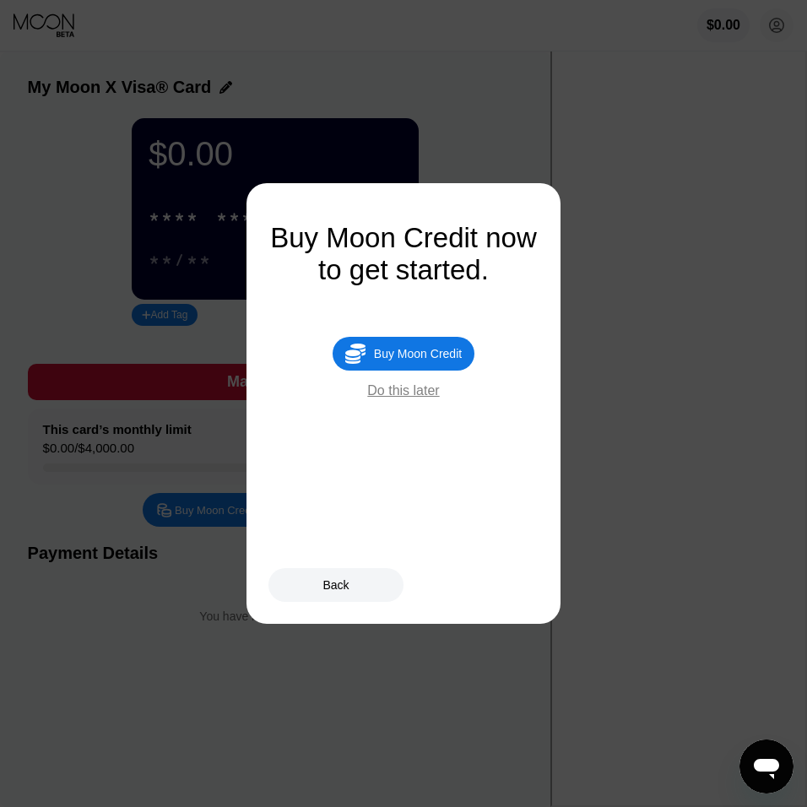
click at [427, 393] on div "Do this later" at bounding box center [403, 390] width 72 height 15
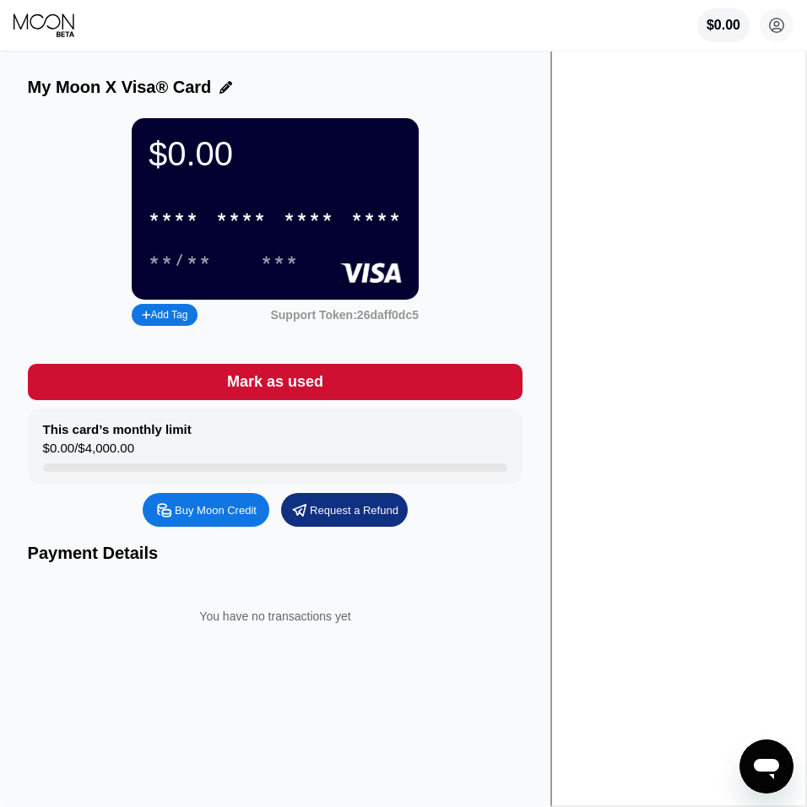
click at [257, 518] on div "Buy Moon Credit" at bounding box center [216, 510] width 82 height 14
type input "0"
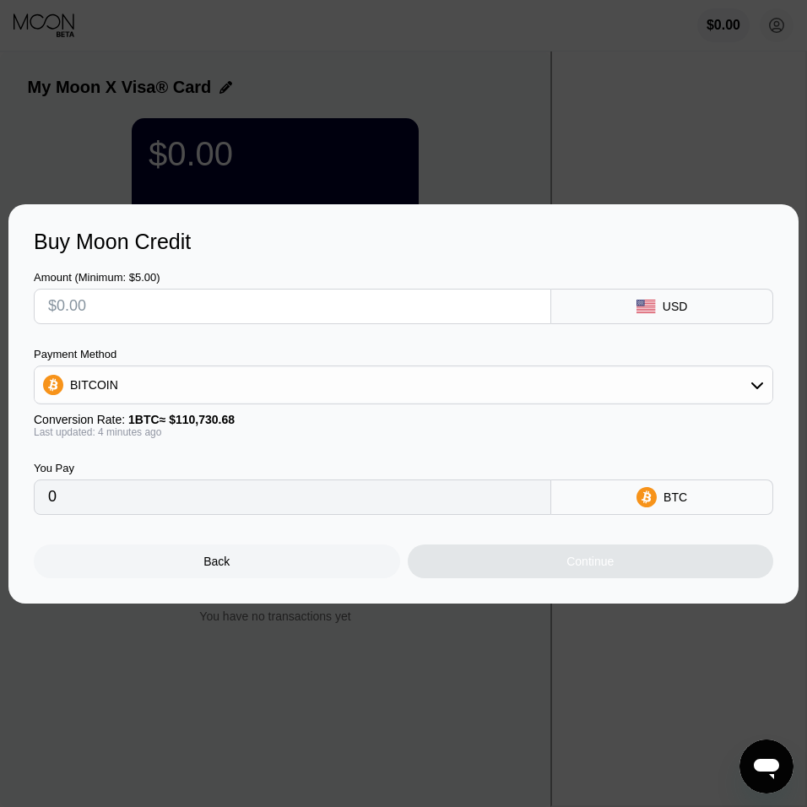
click at [718, 151] on div at bounding box center [403, 403] width 807 height 807
click at [290, 561] on div "Back" at bounding box center [217, 562] width 366 height 34
